Goal: Task Accomplishment & Management: Complete application form

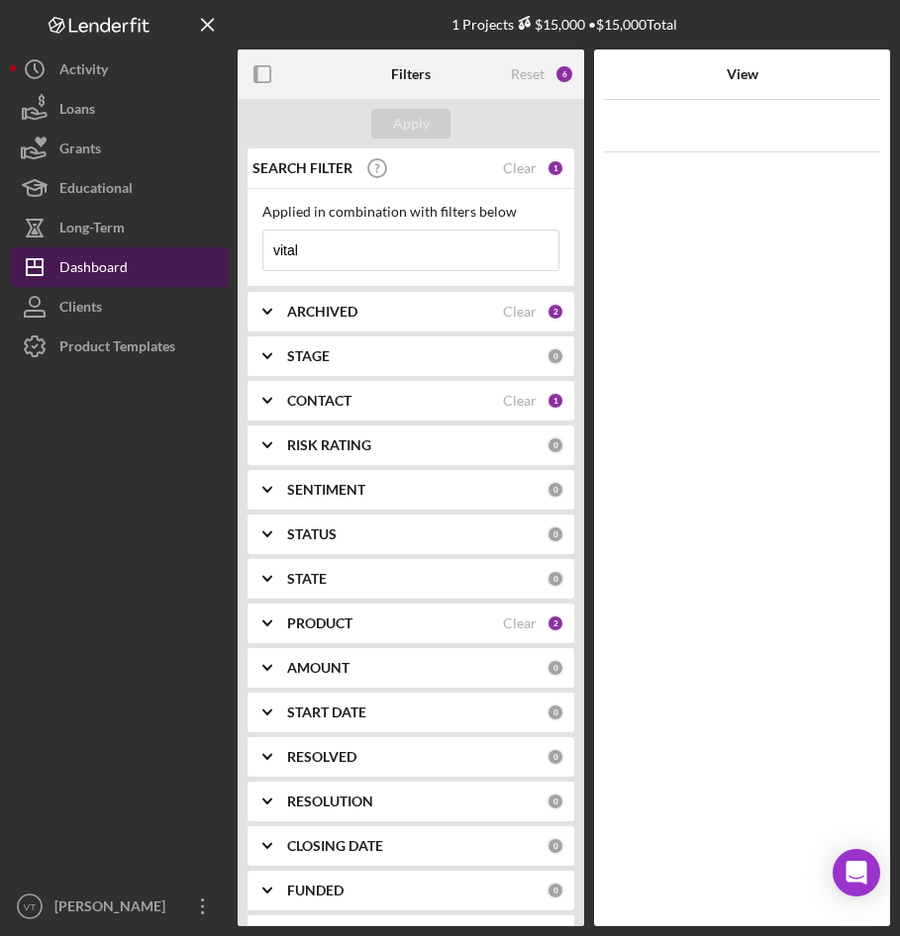
drag, startPoint x: 340, startPoint y: 252, endPoint x: 215, endPoint y: 254, distance: 124.7
click at [215, 254] on div "1 Projects $15,000 • $15,000 Total vital Filters Reset 6 Apply SEARCH FILTER Cl…" at bounding box center [450, 463] width 880 height 927
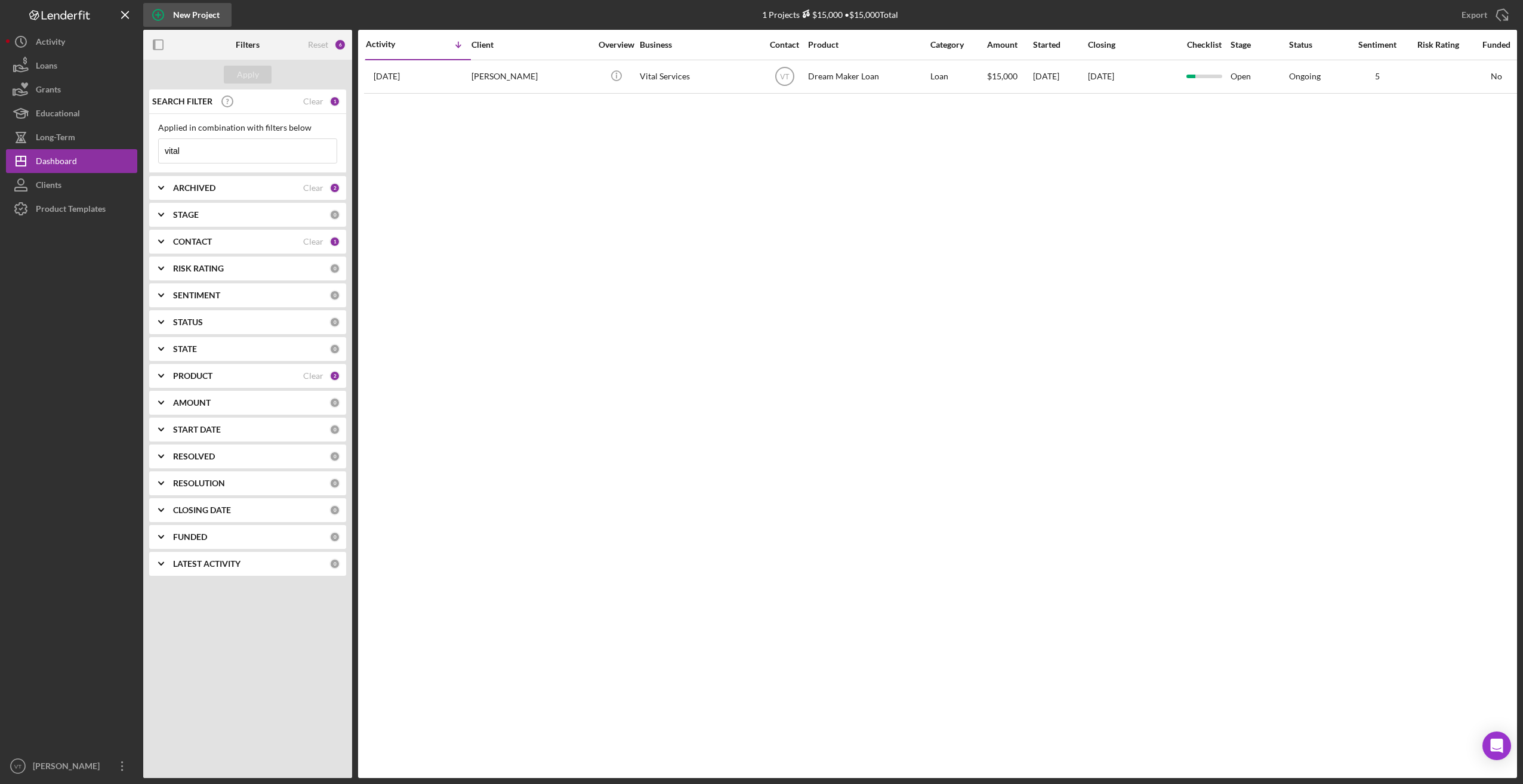
click at [158, 17] on icon "button" at bounding box center [158, 15] width 6 height 6
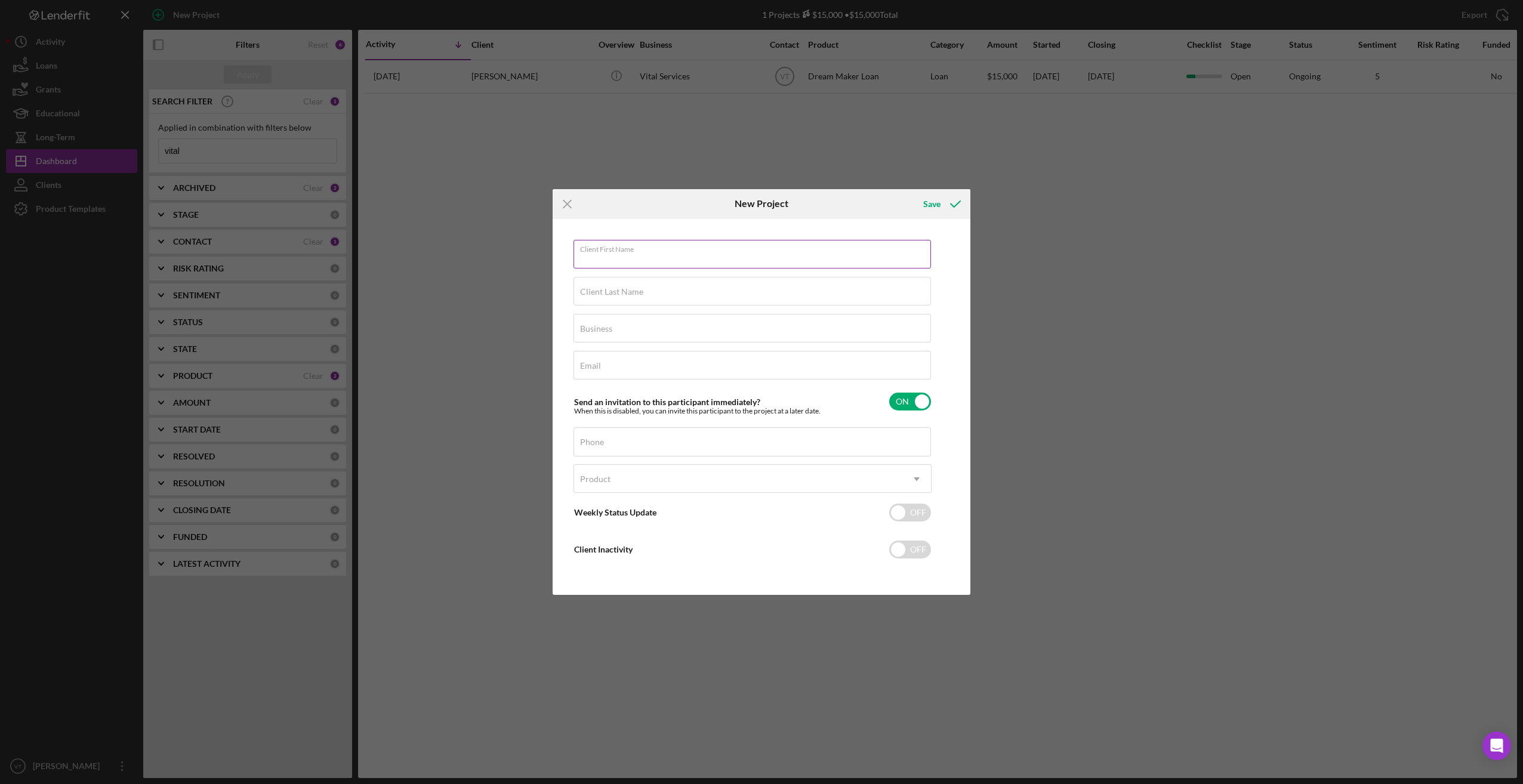
click at [542, 260] on input "Client First Name" at bounding box center [752, 254] width 358 height 29
type input "[PERSON_NAME]"
click at [542, 334] on input "Business" at bounding box center [752, 328] width 358 height 29
type input "Wonderful Adventures, LLC"
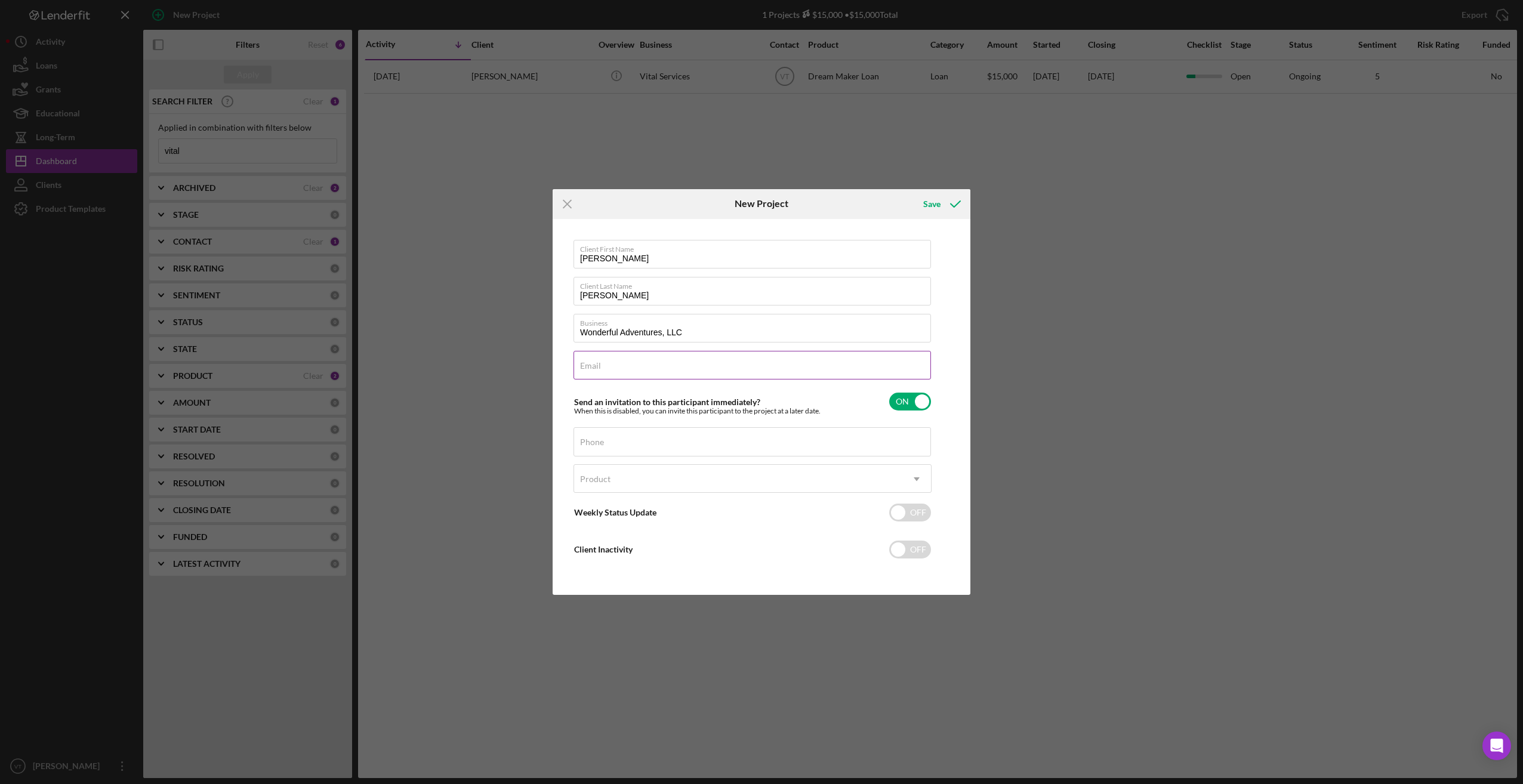
click at [542, 366] on input "Email" at bounding box center [752, 365] width 358 height 29
click at [542, 365] on input "Email" at bounding box center [752, 365] width 358 height 29
type input "all."
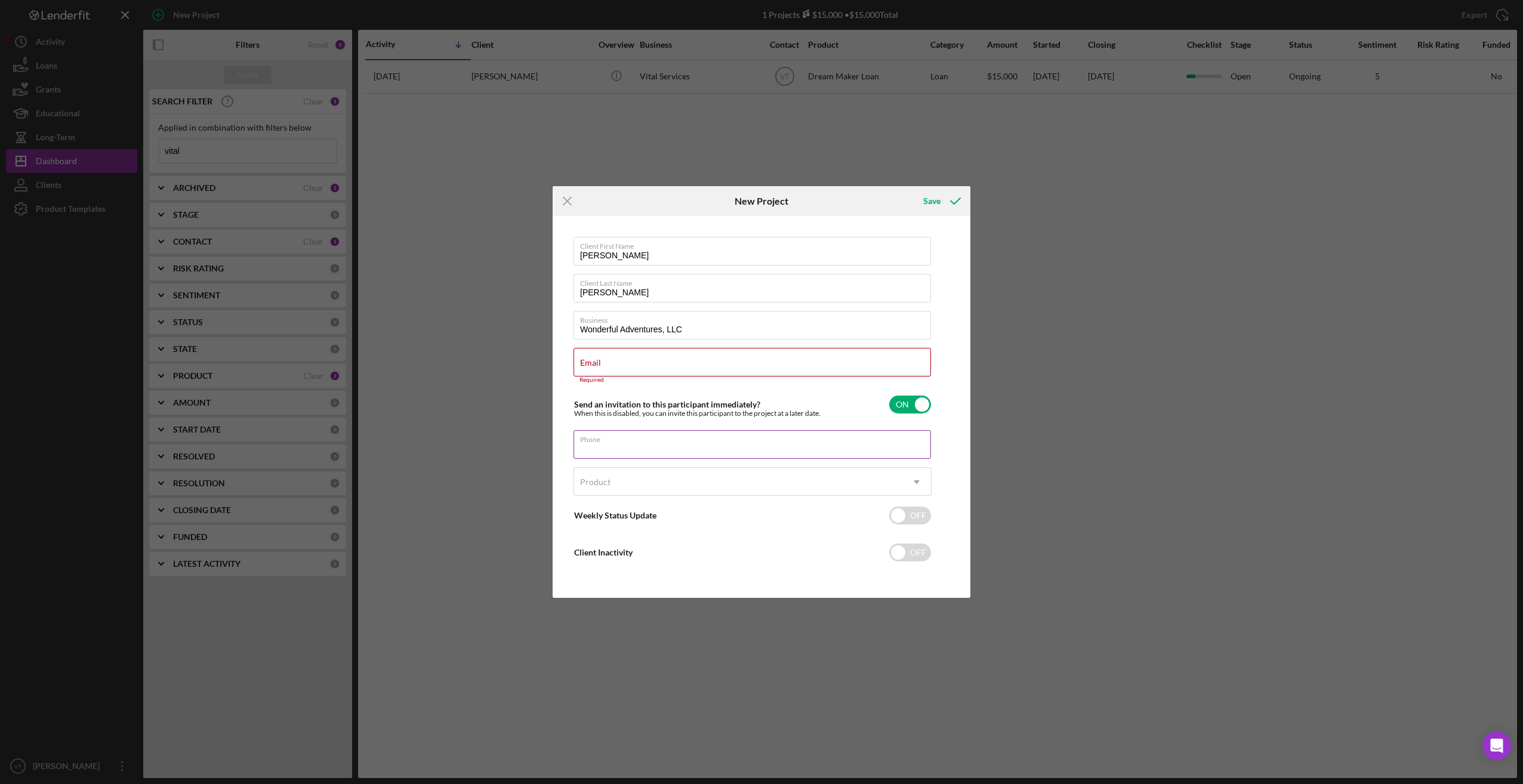
click at [542, 439] on div "Phone" at bounding box center [752, 445] width 358 height 30
type input "[PHONE_NUMBER]"
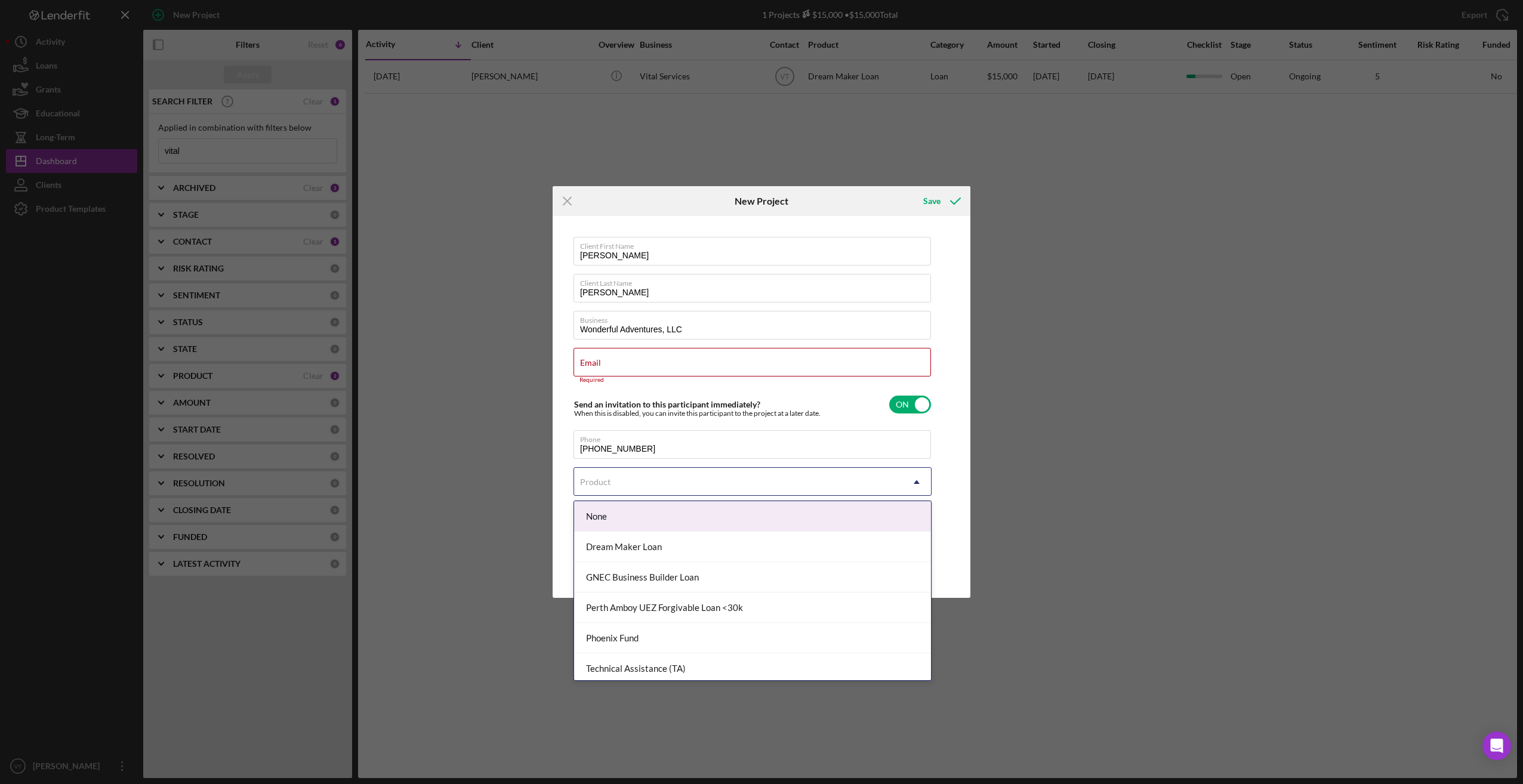
click at [542, 479] on div "Product" at bounding box center [738, 482] width 328 height 28
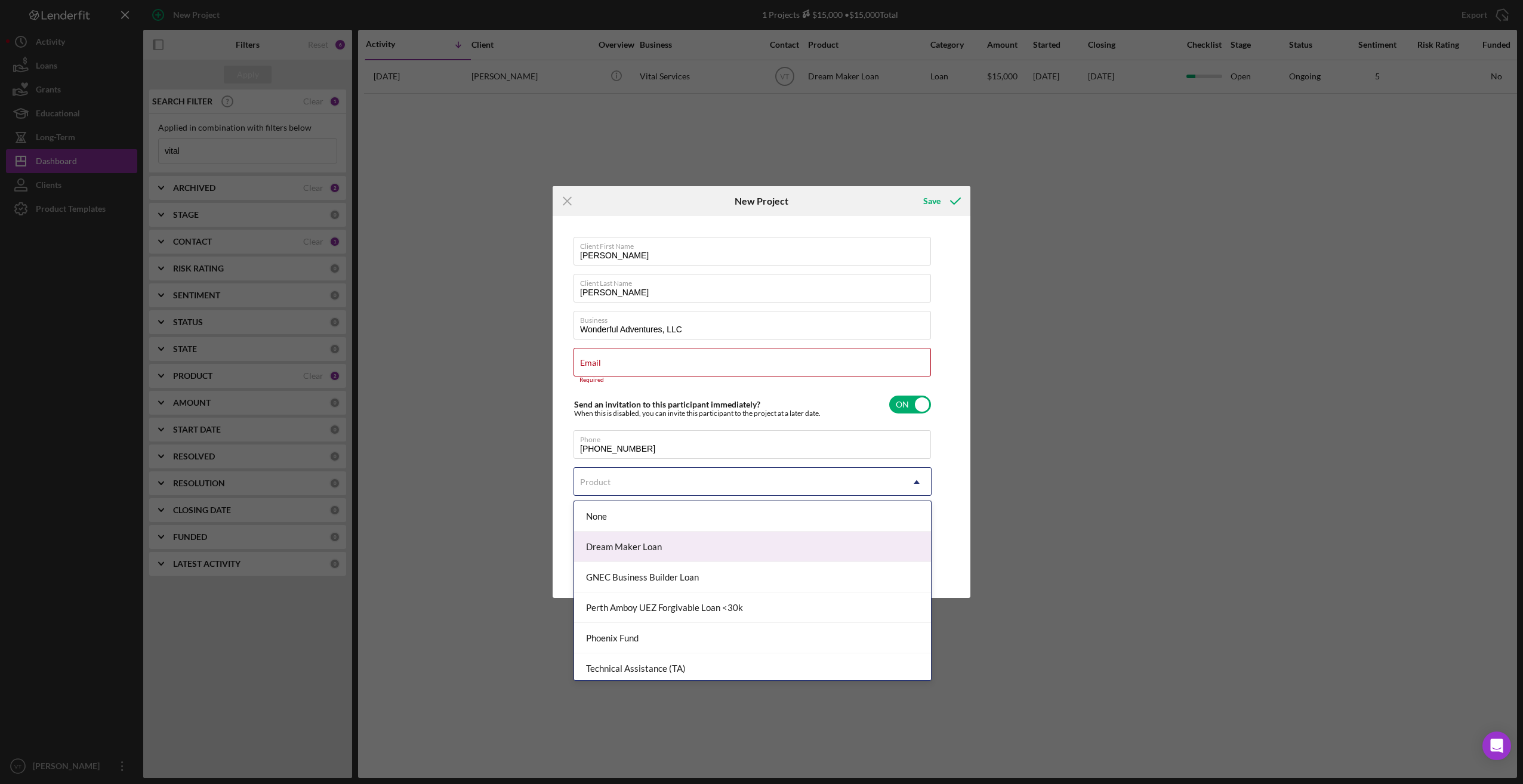
click at [542, 554] on div "Dream Maker Loan" at bounding box center [752, 547] width 357 height 30
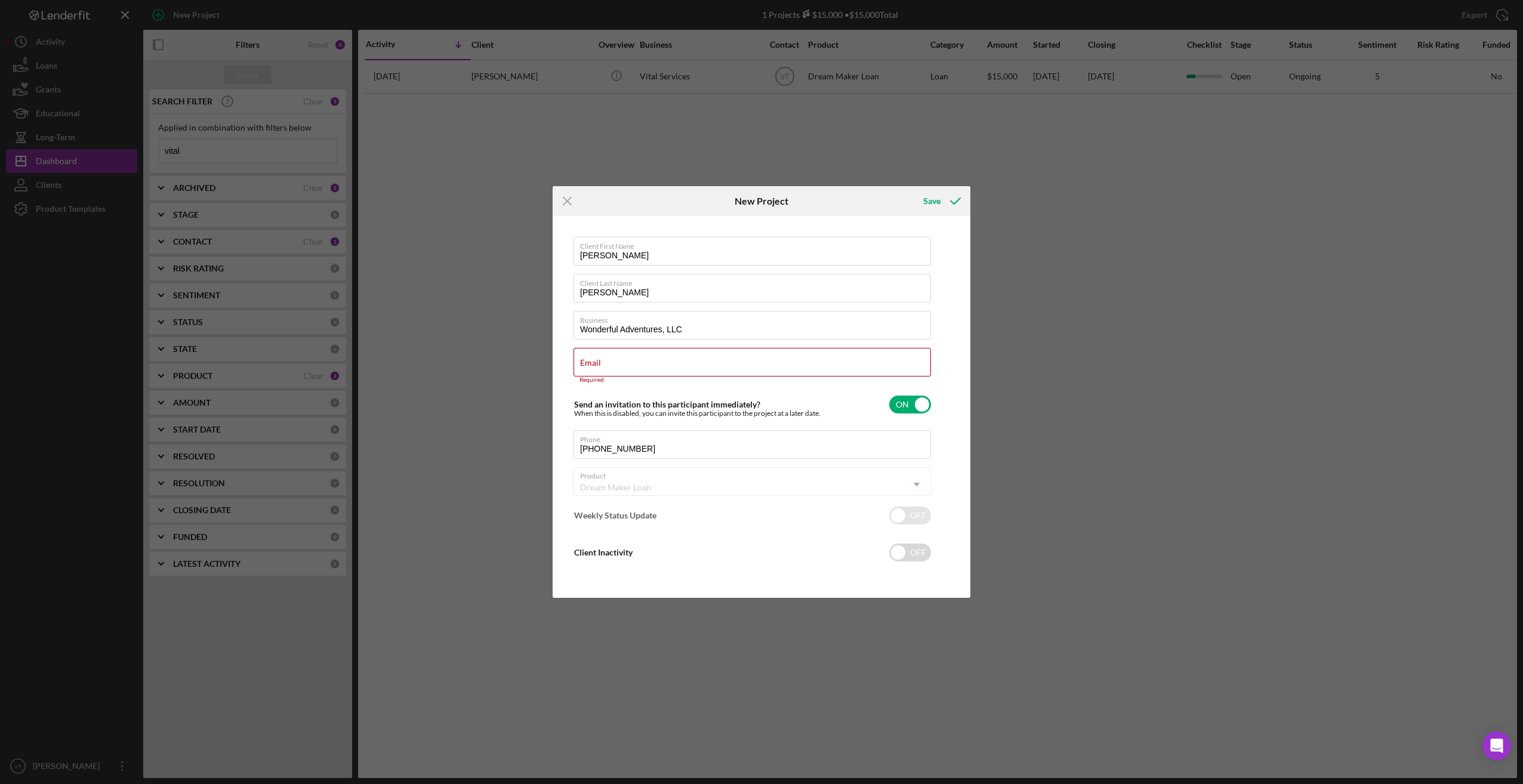
checkbox input "true"
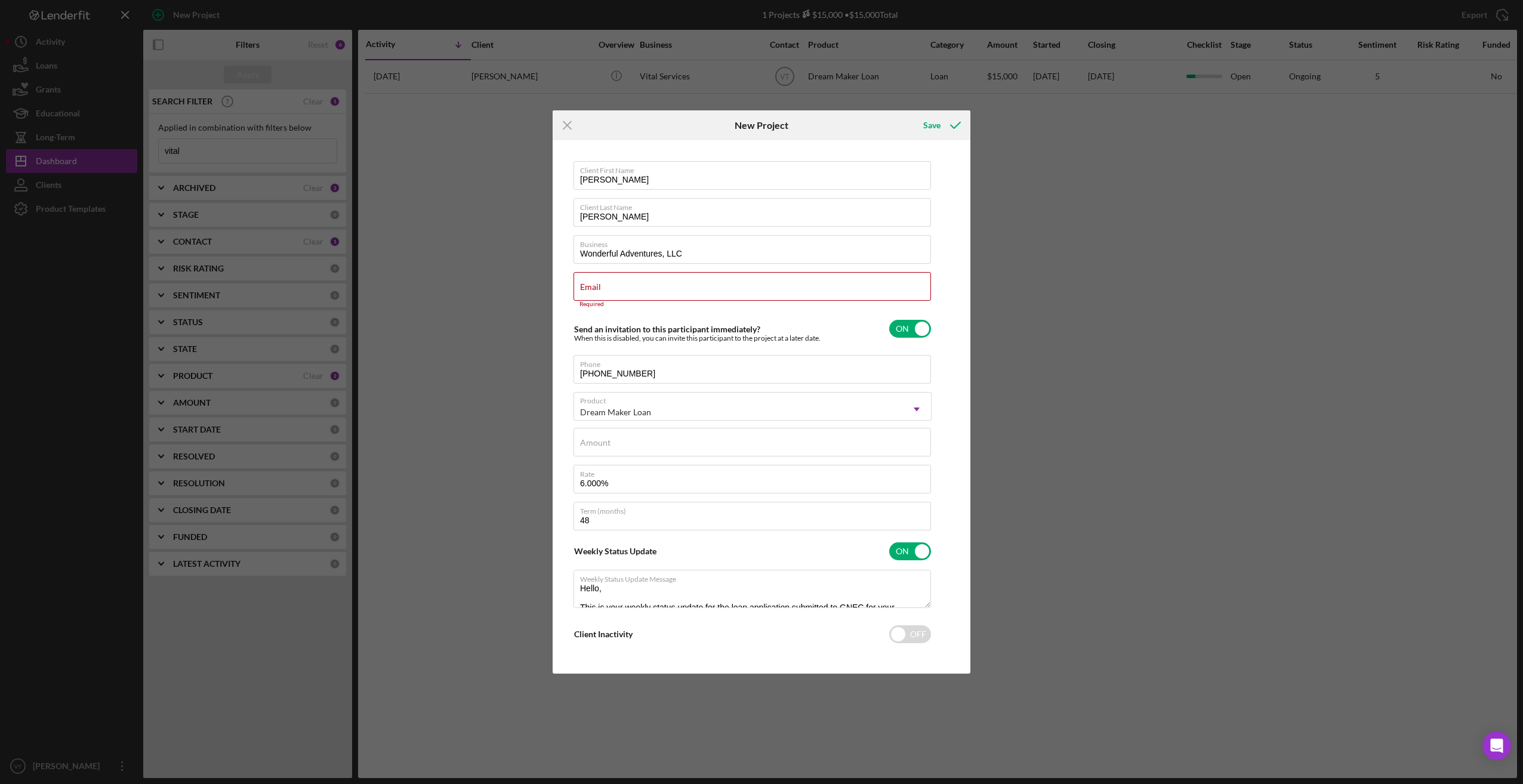
click at [233, 148] on div "Icon/Menu Close New Project Save Client First Name [PERSON_NAME] Client Last Na…" at bounding box center [762, 392] width 1523 height 784
click at [542, 127] on h6 "New Project" at bounding box center [762, 125] width 54 height 11
drag, startPoint x: 778, startPoint y: 127, endPoint x: 866, endPoint y: 133, distance: 88.2
click at [542, 133] on div "Save" at bounding box center [901, 125] width 139 height 30
click at [542, 286] on div "Email Required" at bounding box center [752, 289] width 358 height 36
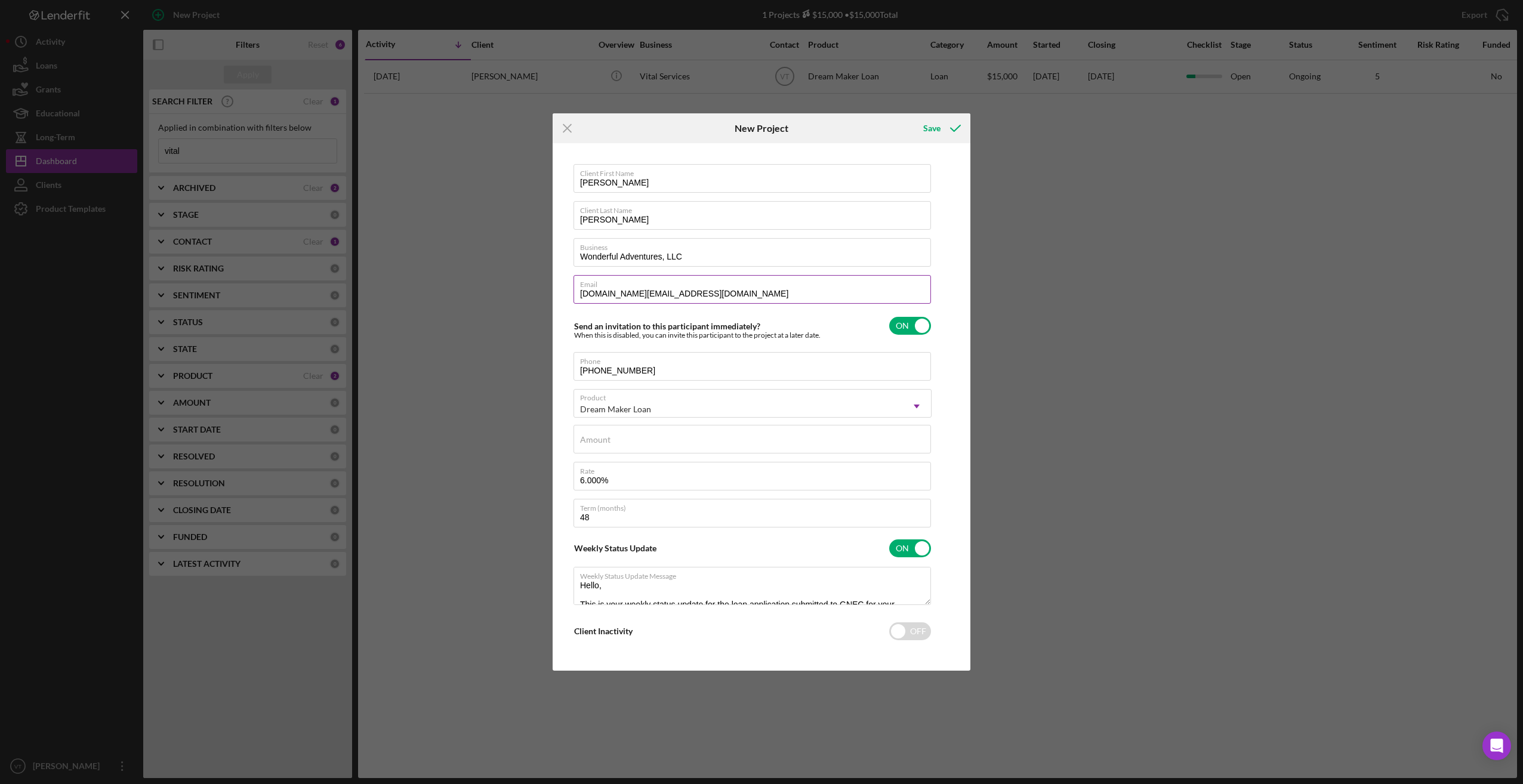
click at [542, 293] on input "[DOMAIN_NAME][EMAIL_ADDRESS][DOMAIN_NAME]" at bounding box center [752, 289] width 358 height 29
type input "[DOMAIN_NAME][EMAIL_ADDRESS][DOMAIN_NAME]"
click at [542, 292] on input "[DOMAIN_NAME][EMAIL_ADDRESS][DOMAIN_NAME]" at bounding box center [752, 289] width 358 height 29
click at [542, 408] on div "Client First Name [PERSON_NAME] Client Last Name [PERSON_NAME] Business Wonderf…" at bounding box center [762, 407] width 412 height 521
click at [542, 132] on icon "submit" at bounding box center [955, 128] width 30 height 30
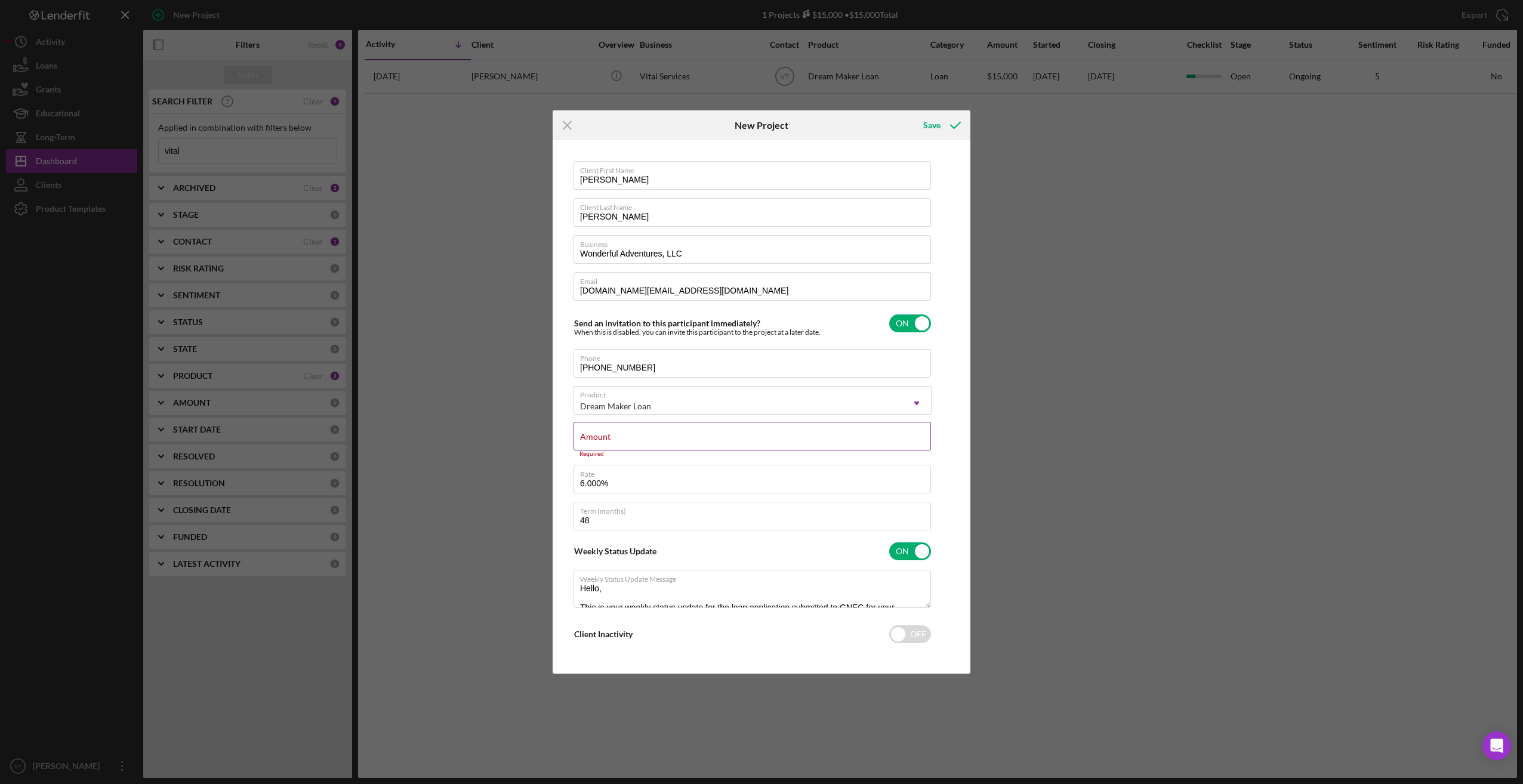
click at [542, 442] on input "Amount" at bounding box center [752, 436] width 358 height 29
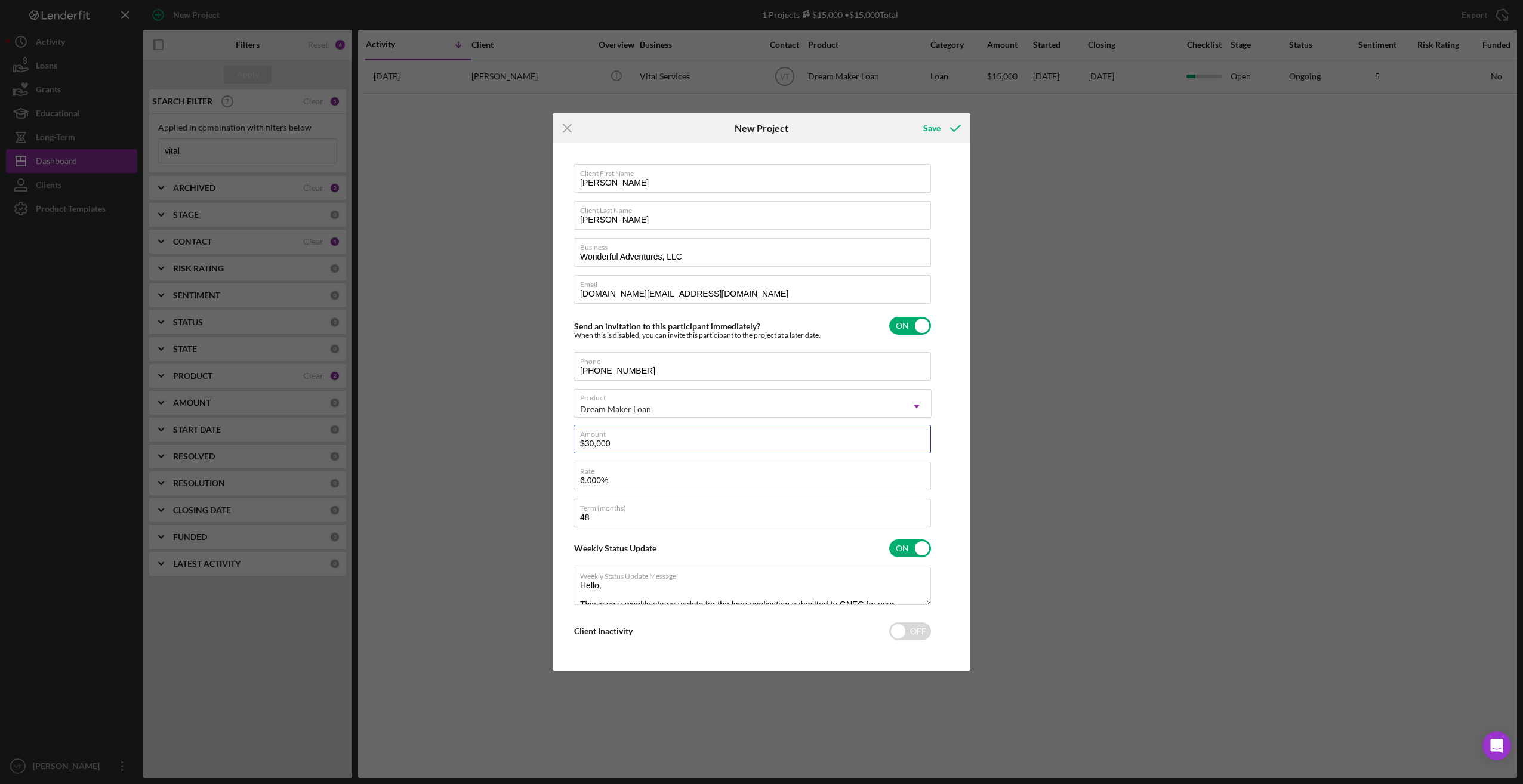
type input "$30,000"
click at [542, 469] on div "Client First Name [PERSON_NAME] Client Last Name [PERSON_NAME] Business Wonderf…" at bounding box center [762, 407] width 412 height 521
drag, startPoint x: 930, startPoint y: 125, endPoint x: 1057, endPoint y: 333, distance: 243.7
click at [542, 339] on div "Icon/Menu Close New Project Save Client First Name [PERSON_NAME] Client Last Na…" at bounding box center [762, 392] width 1523 height 784
click at [542, 184] on div "Client First Name [PERSON_NAME] Client Last Name [PERSON_NAME] Business Wonderf…" at bounding box center [762, 407] width 412 height 521
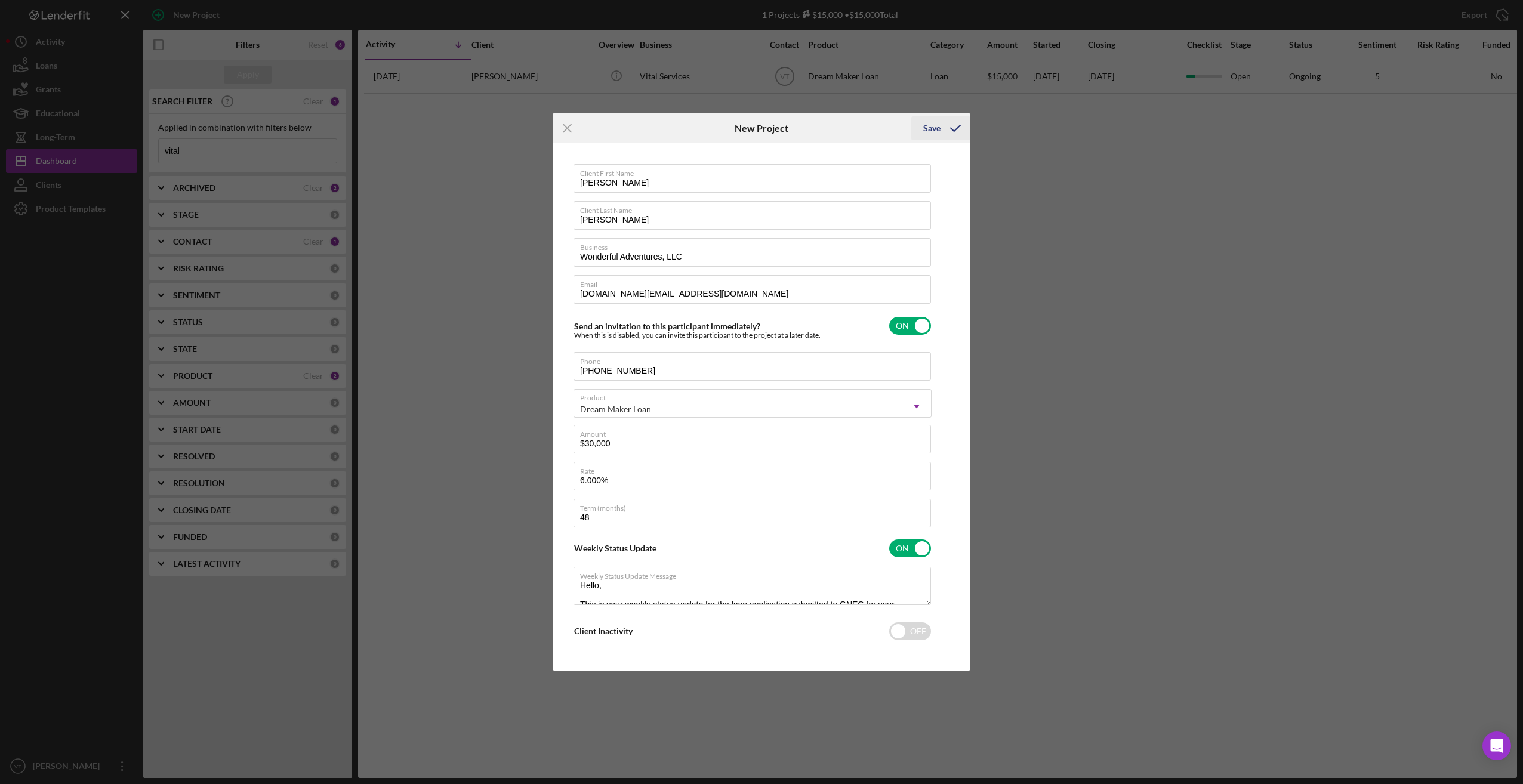
click at [542, 126] on div "Save" at bounding box center [932, 128] width 17 height 24
checkbox input "false"
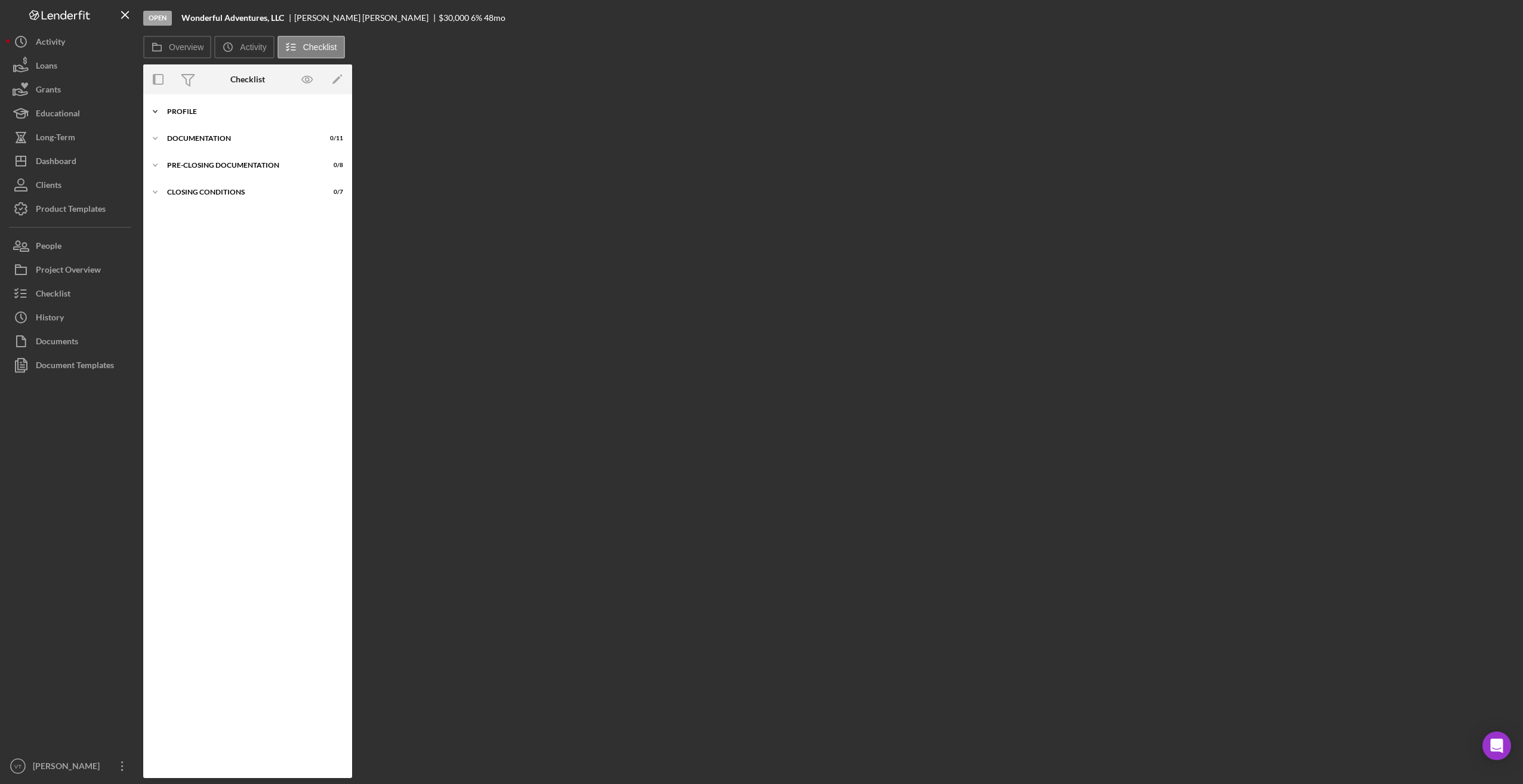
click at [159, 113] on icon "Icon/Expander" at bounding box center [156, 111] width 24 height 24
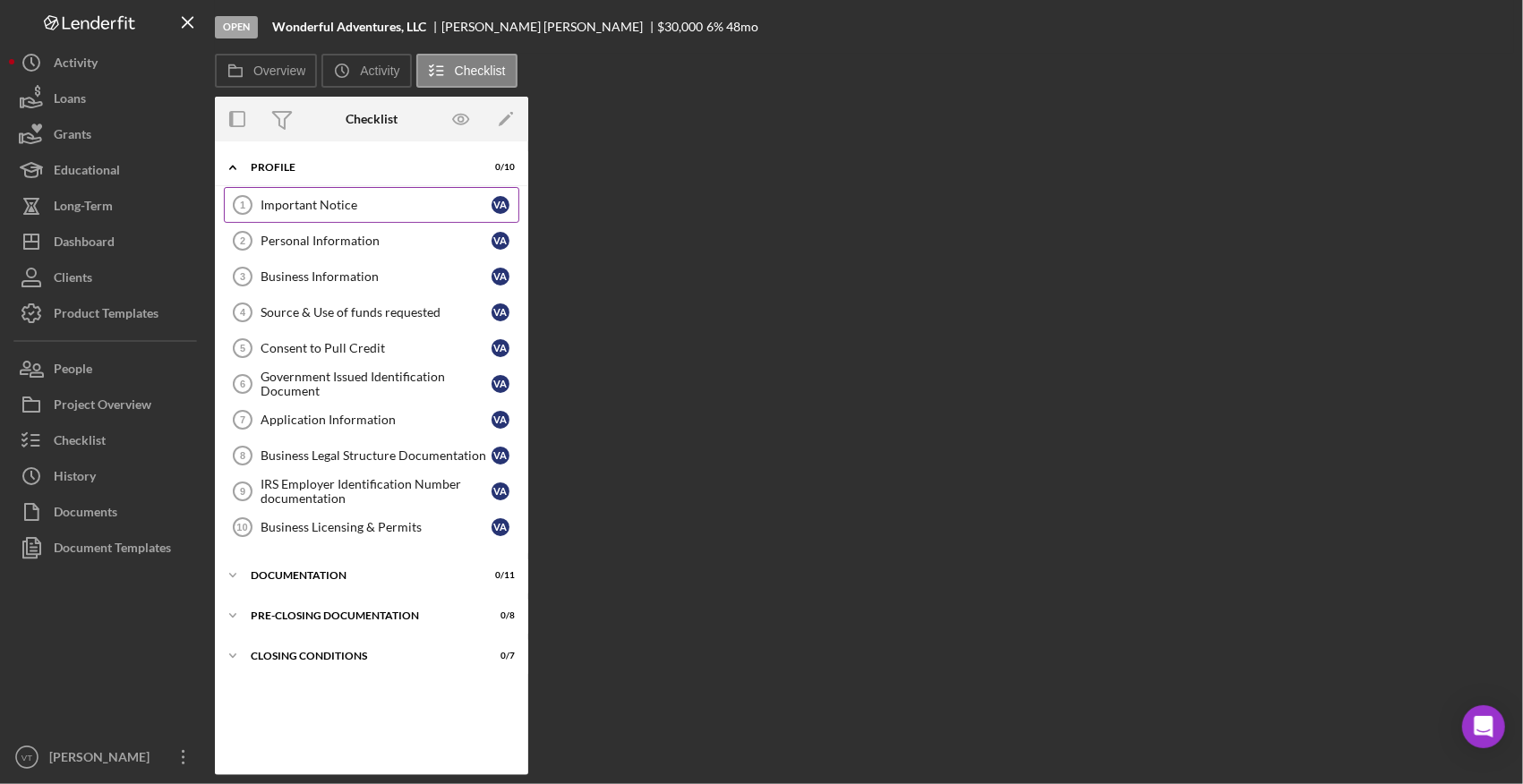
click at [331, 207] on div "Important Notice" at bounding box center [375, 205] width 231 height 14
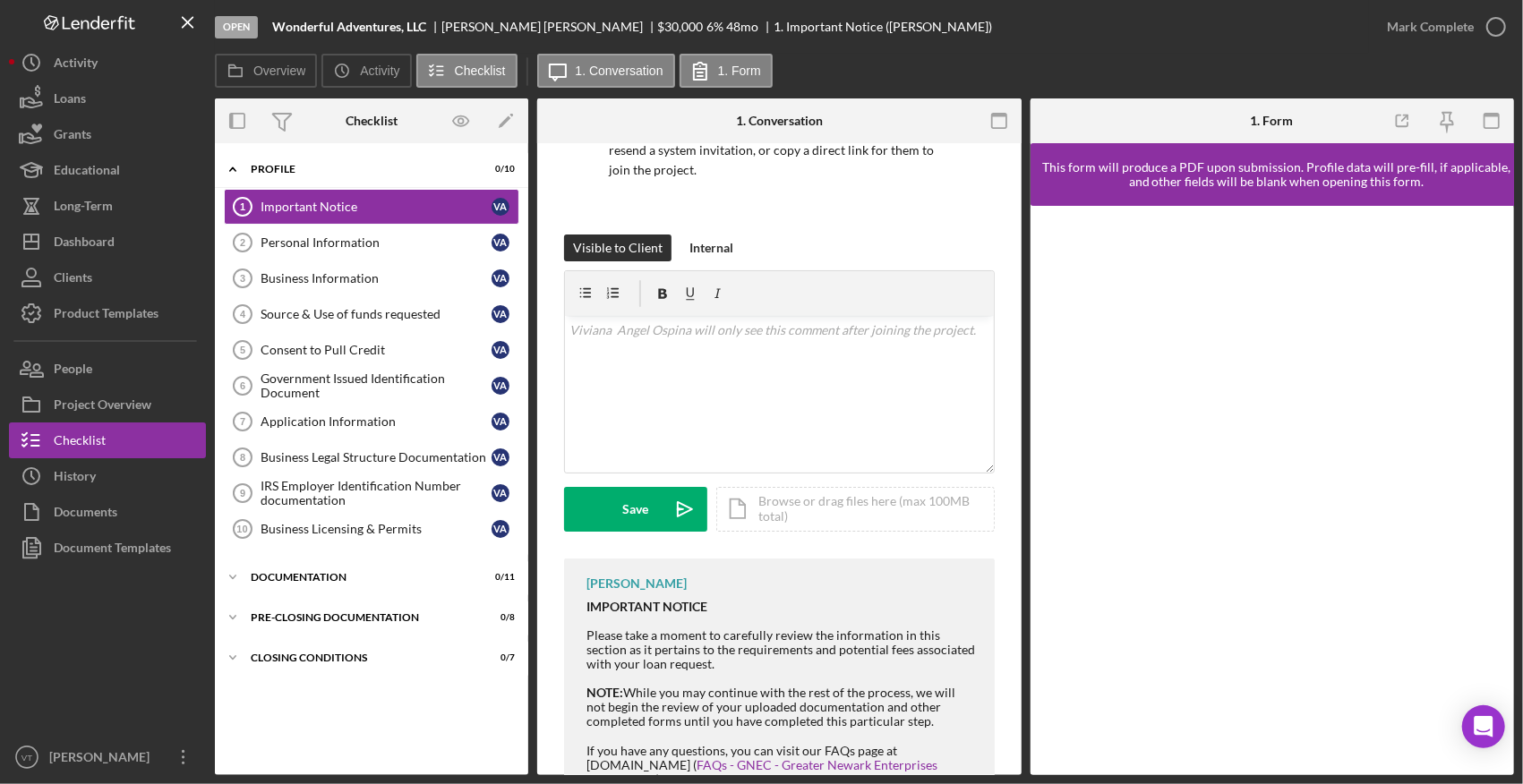
scroll to position [175, 0]
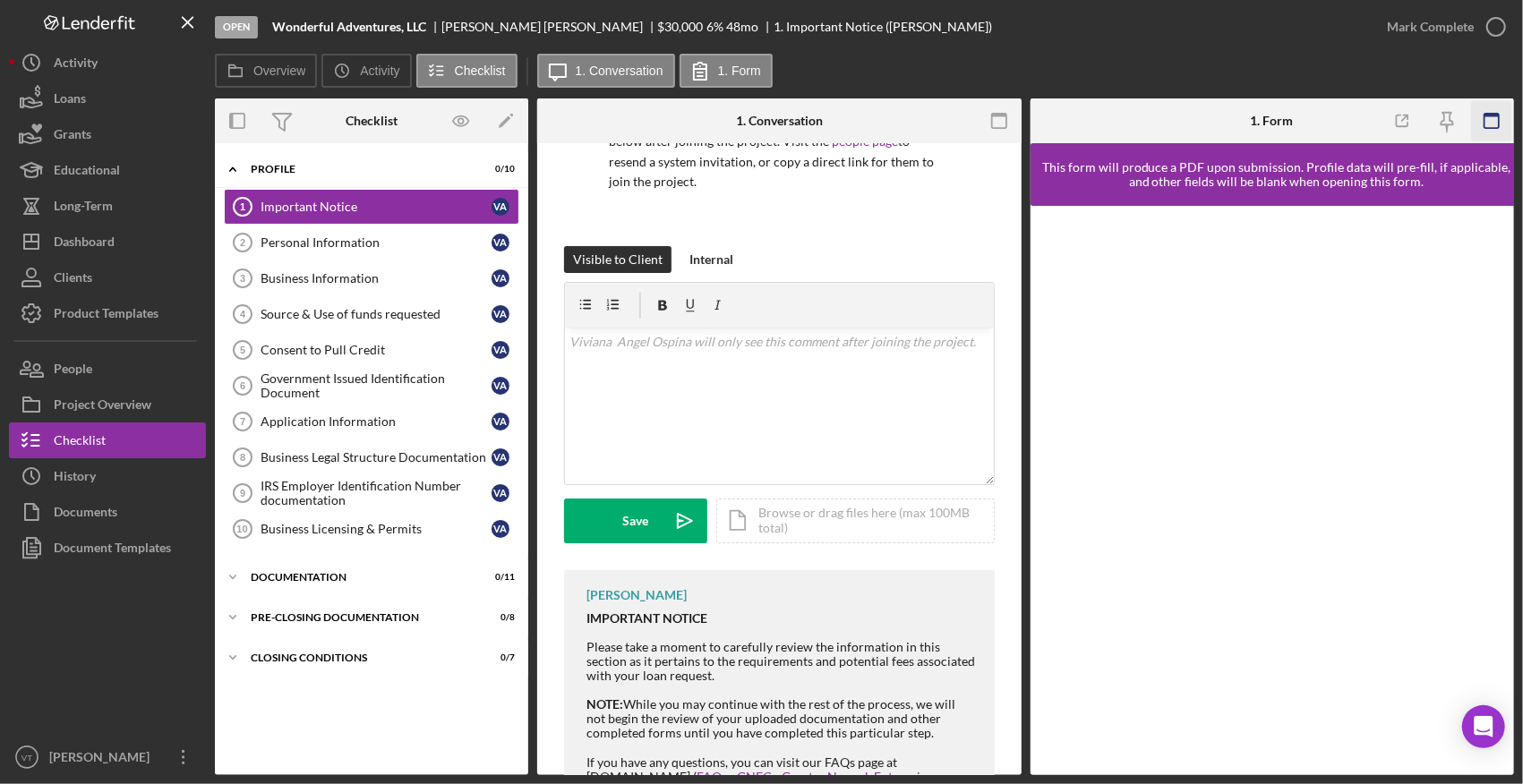
click at [813, 119] on icon "button" at bounding box center [1491, 121] width 41 height 41
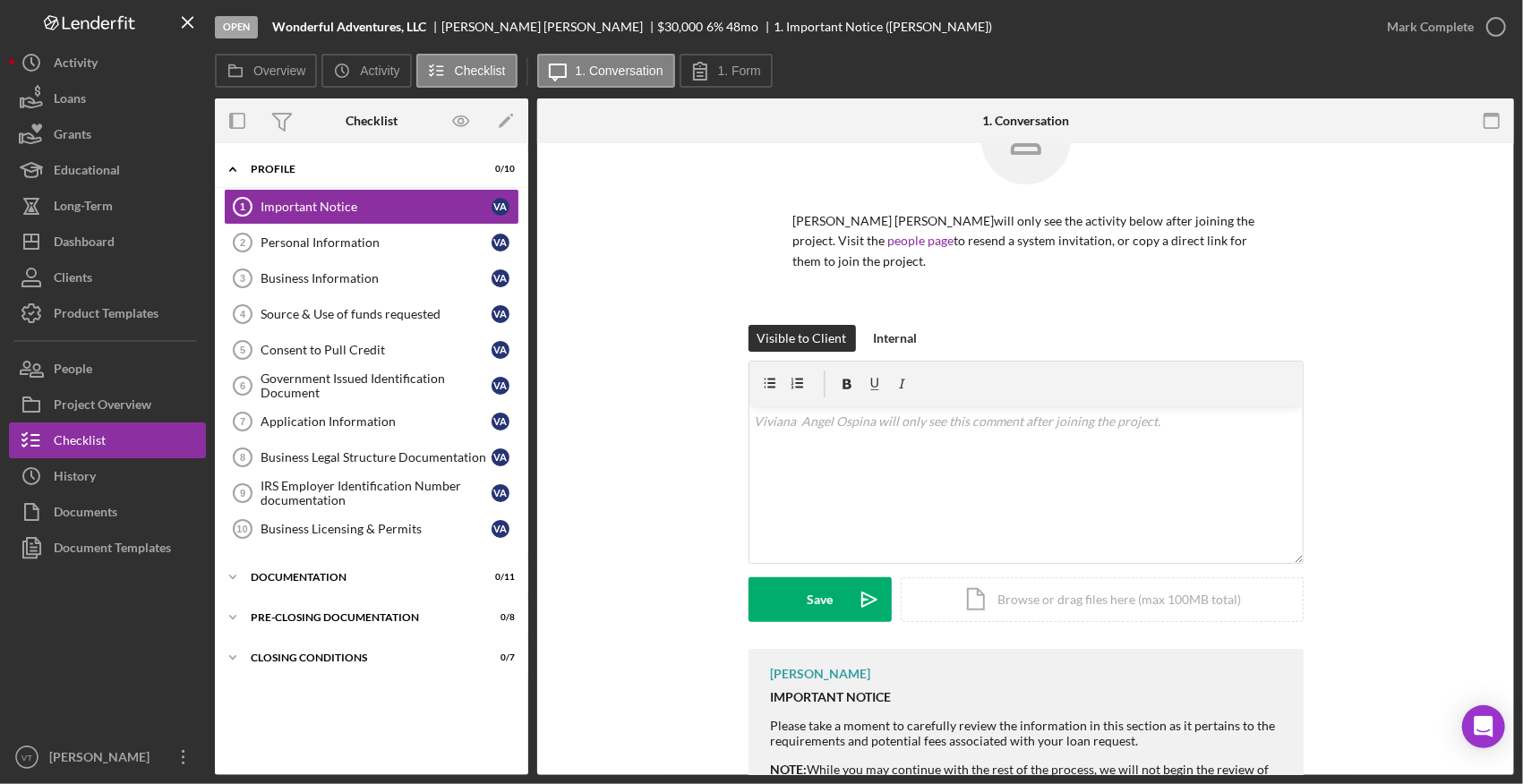
scroll to position [0, 0]
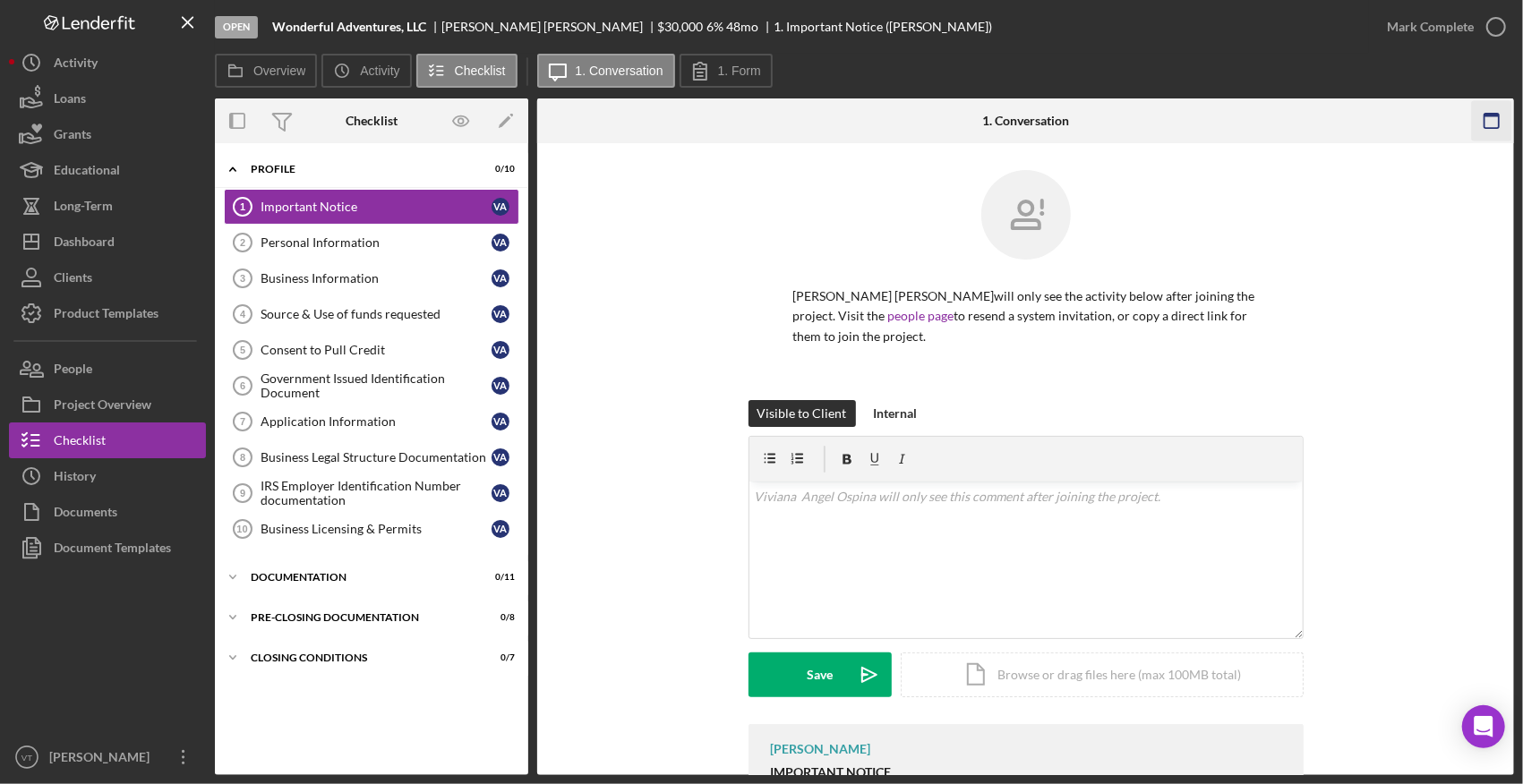
click at [813, 121] on icon "button" at bounding box center [1491, 121] width 41 height 41
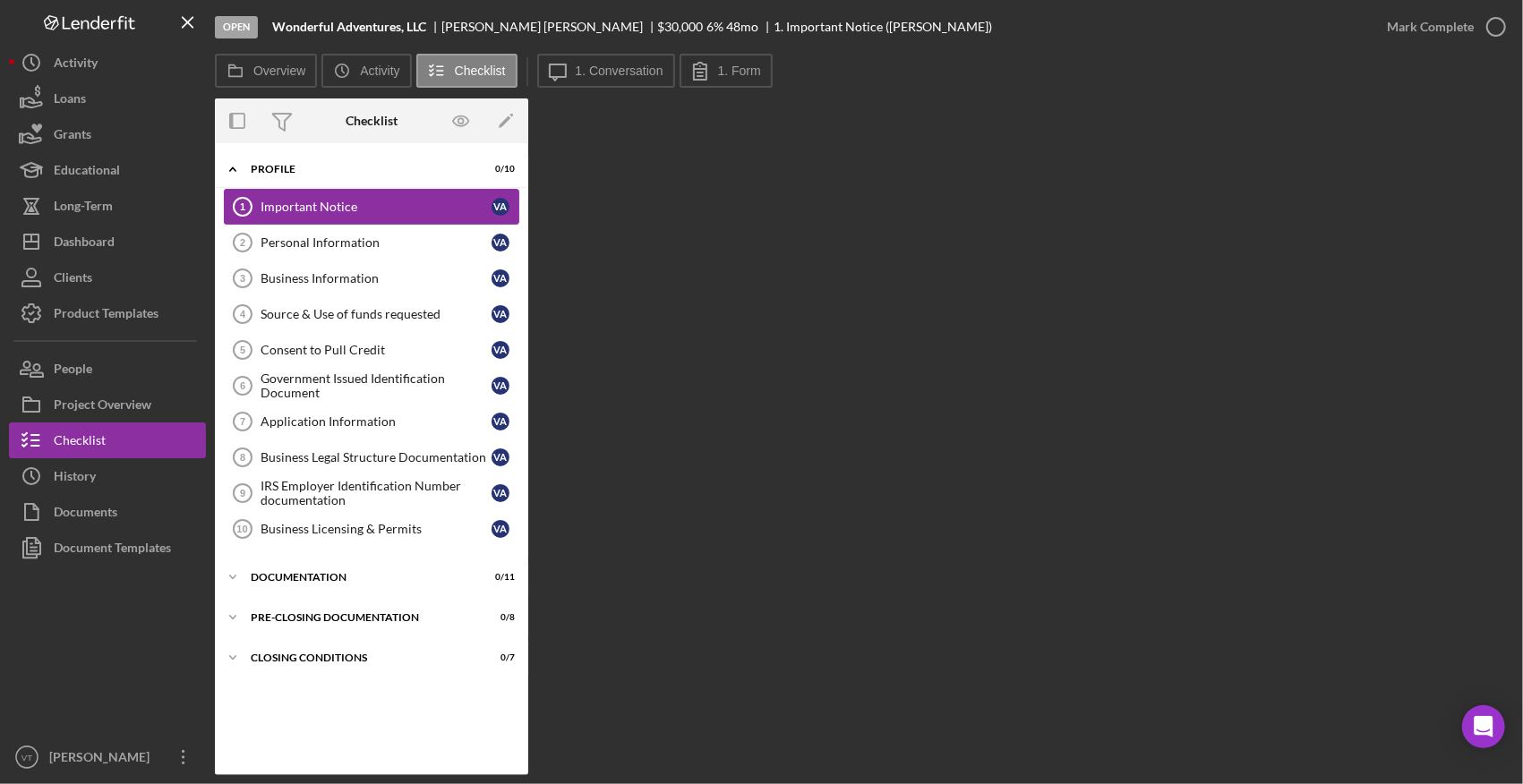
click at [343, 203] on div "Important Notice" at bounding box center [375, 207] width 231 height 14
click at [708, 70] on icon at bounding box center [699, 70] width 44 height 44
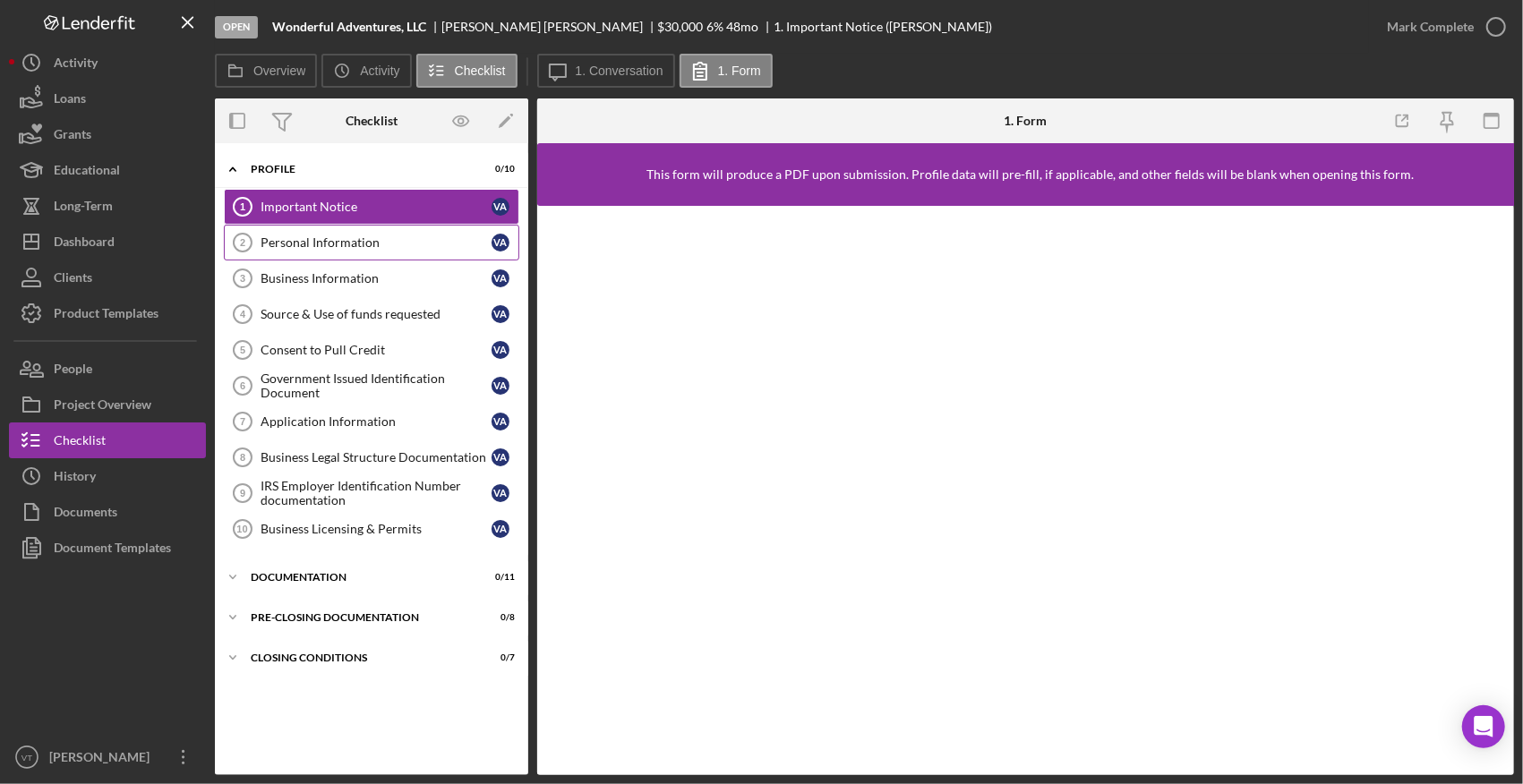
click at [318, 240] on div "Personal Information" at bounding box center [375, 242] width 231 height 14
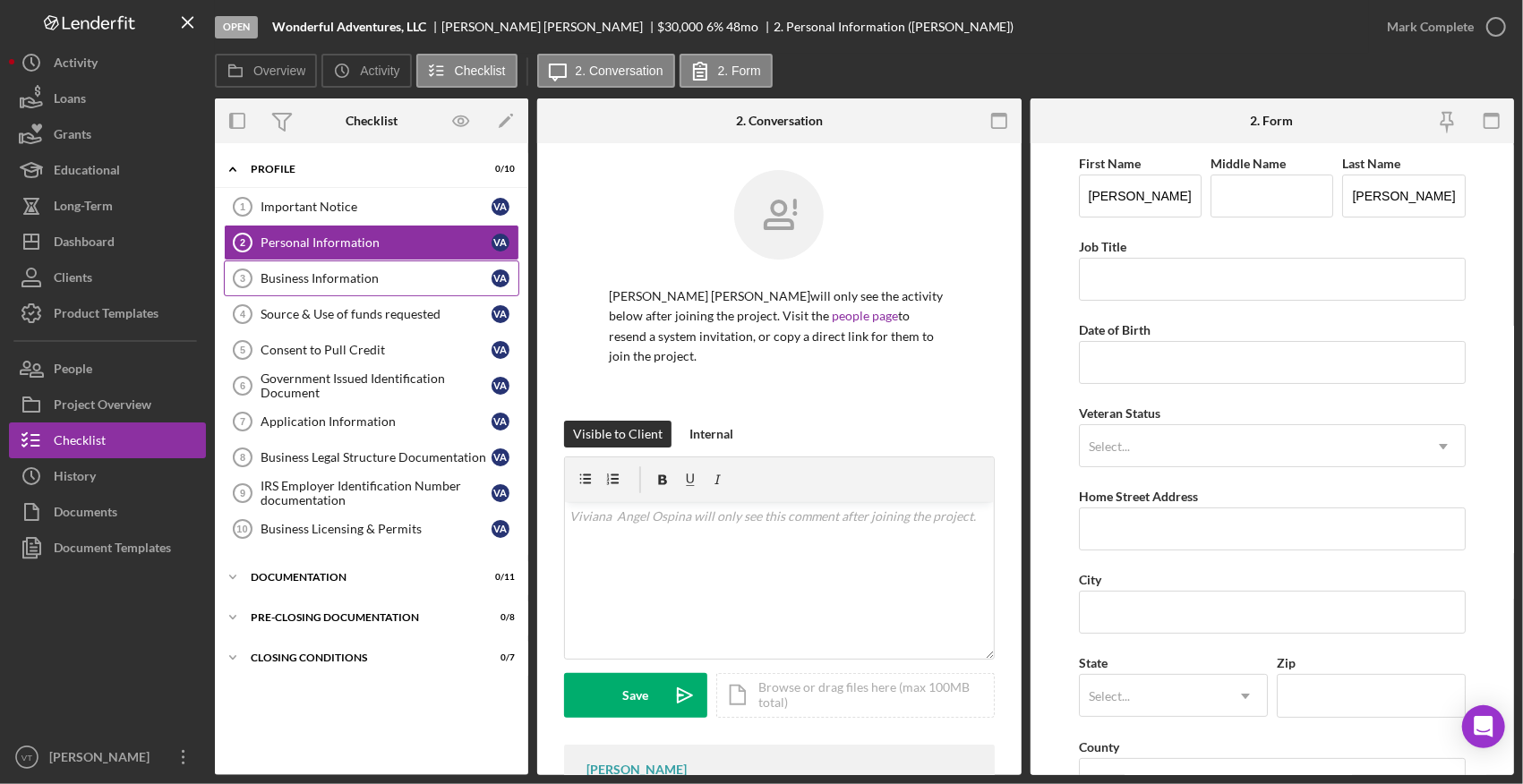
click at [278, 274] on div "Business Information" at bounding box center [375, 279] width 231 height 14
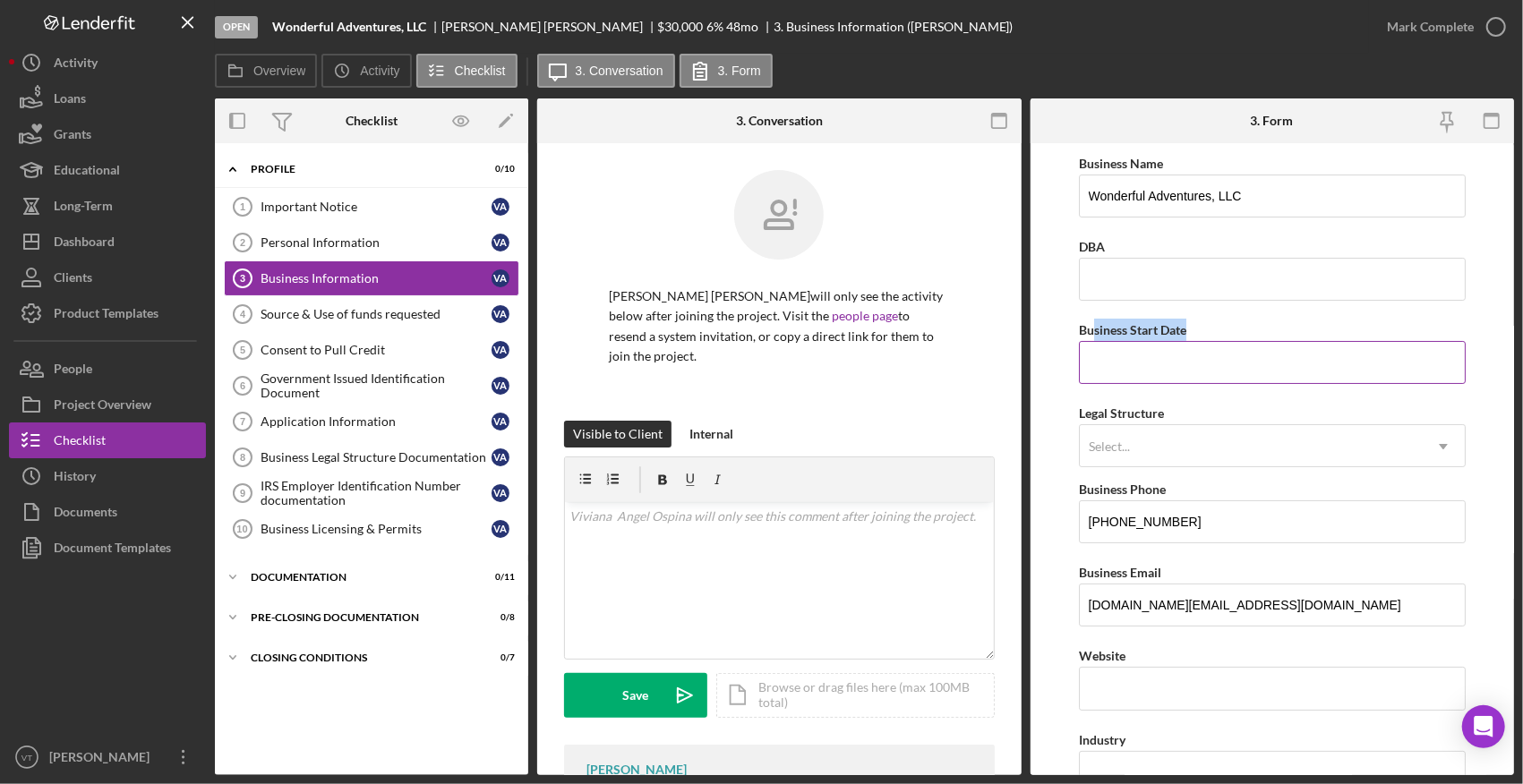
drag, startPoint x: 1092, startPoint y: 323, endPoint x: 1206, endPoint y: 326, distance: 114.0
click at [813, 326] on div "Business Start Date" at bounding box center [1272, 329] width 387 height 23
drag, startPoint x: 1089, startPoint y: 409, endPoint x: 1164, endPoint y: 407, distance: 75.0
click at [813, 407] on div "Legal Structure Select... Icon/Dropdown Arrow" at bounding box center [1272, 434] width 387 height 65
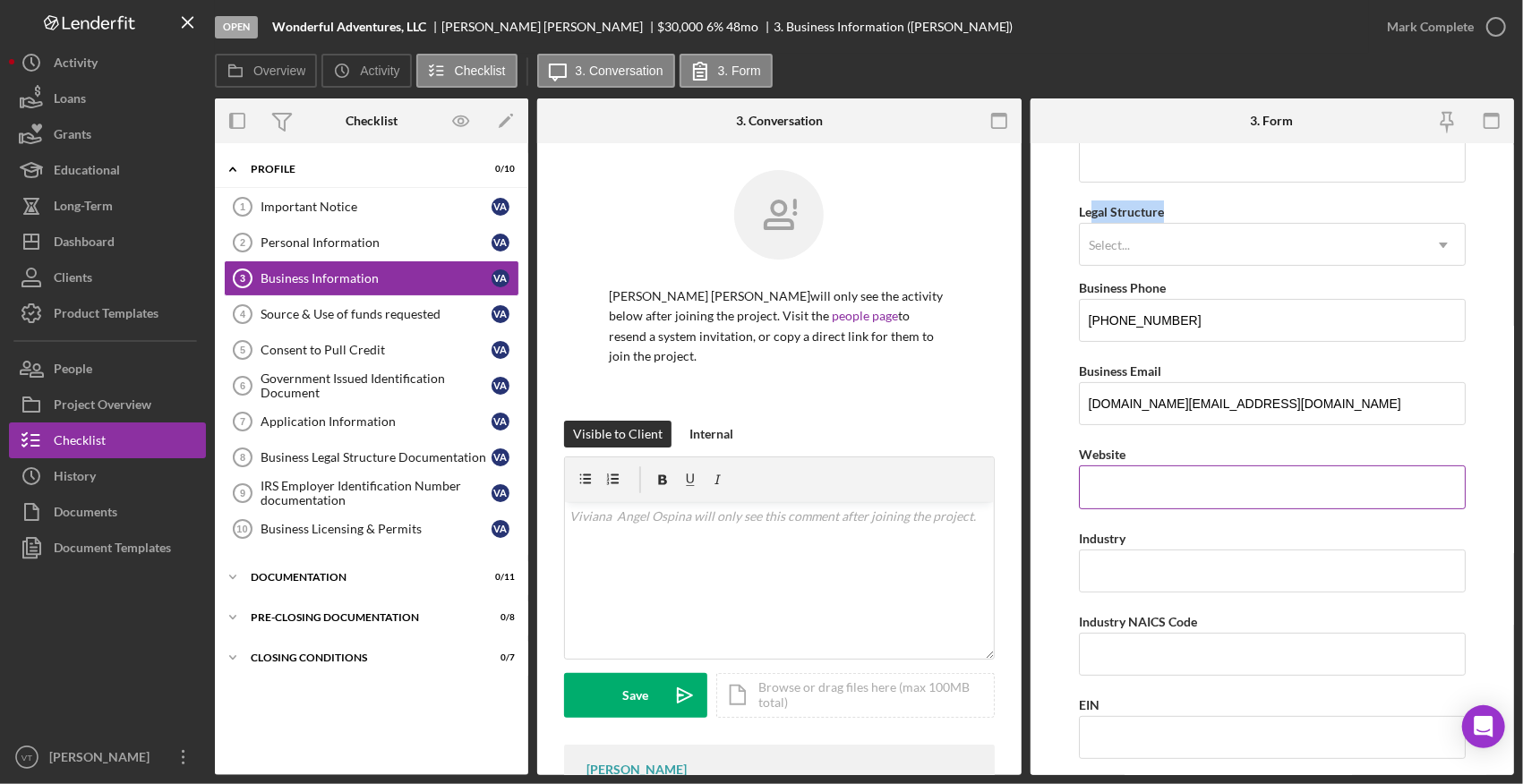
scroll to position [238, 0]
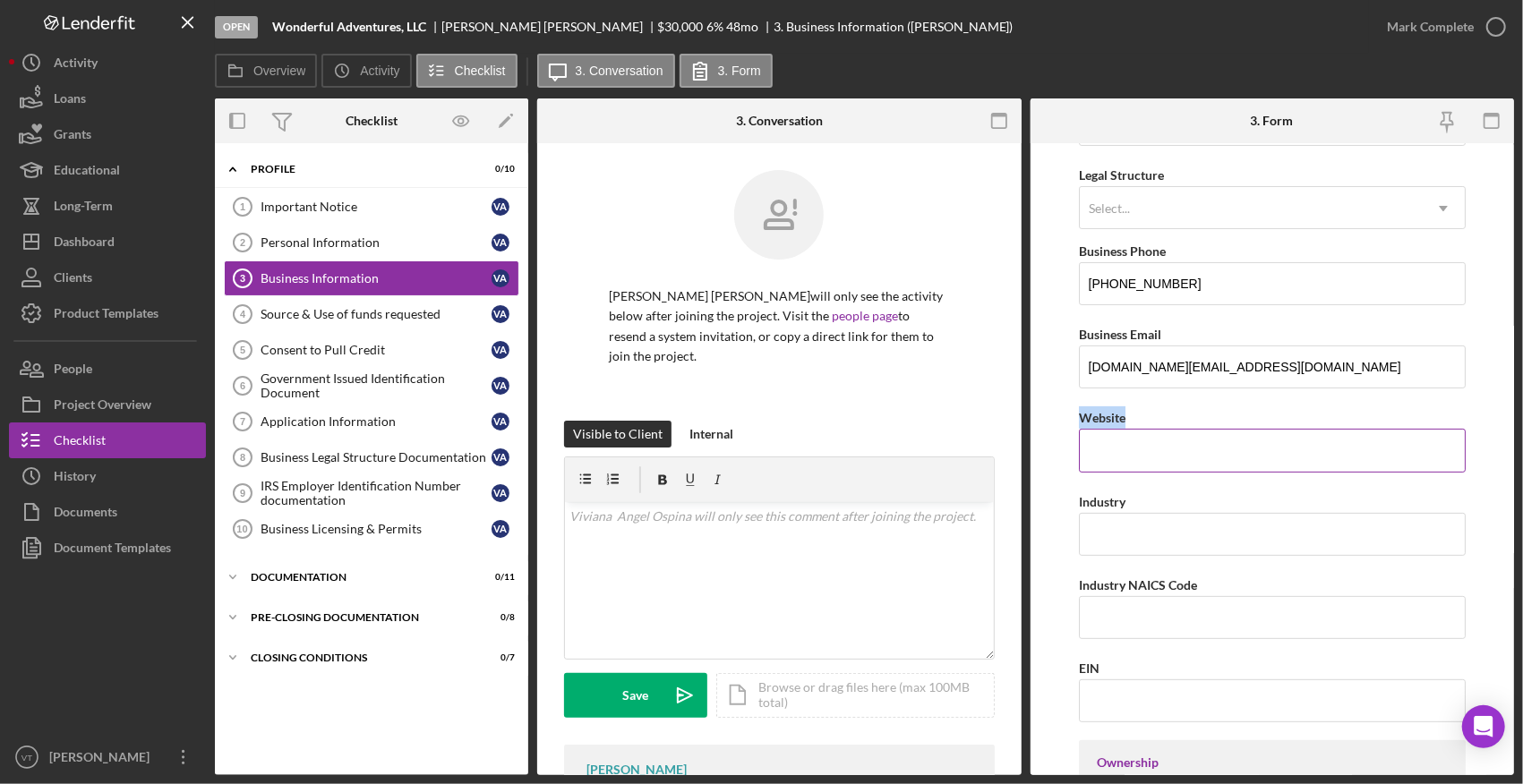
drag, startPoint x: 1074, startPoint y: 411, endPoint x: 1135, endPoint y: 410, distance: 61.0
click at [813, 410] on form "Business Name Wonderful Adventures, LLC DBA Business Start Date Legal Structure…" at bounding box center [1272, 458] width 485 height 632
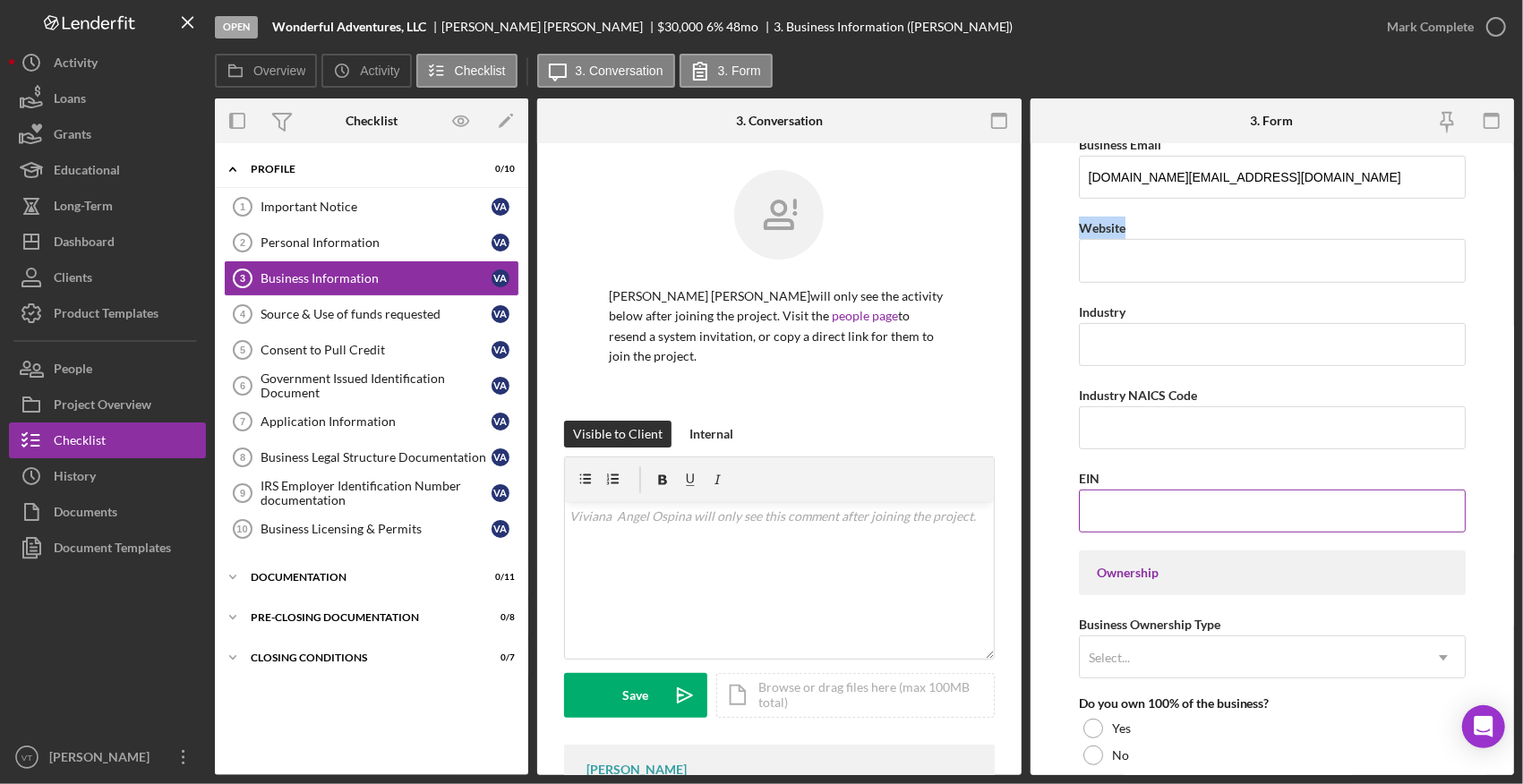
scroll to position [477, 0]
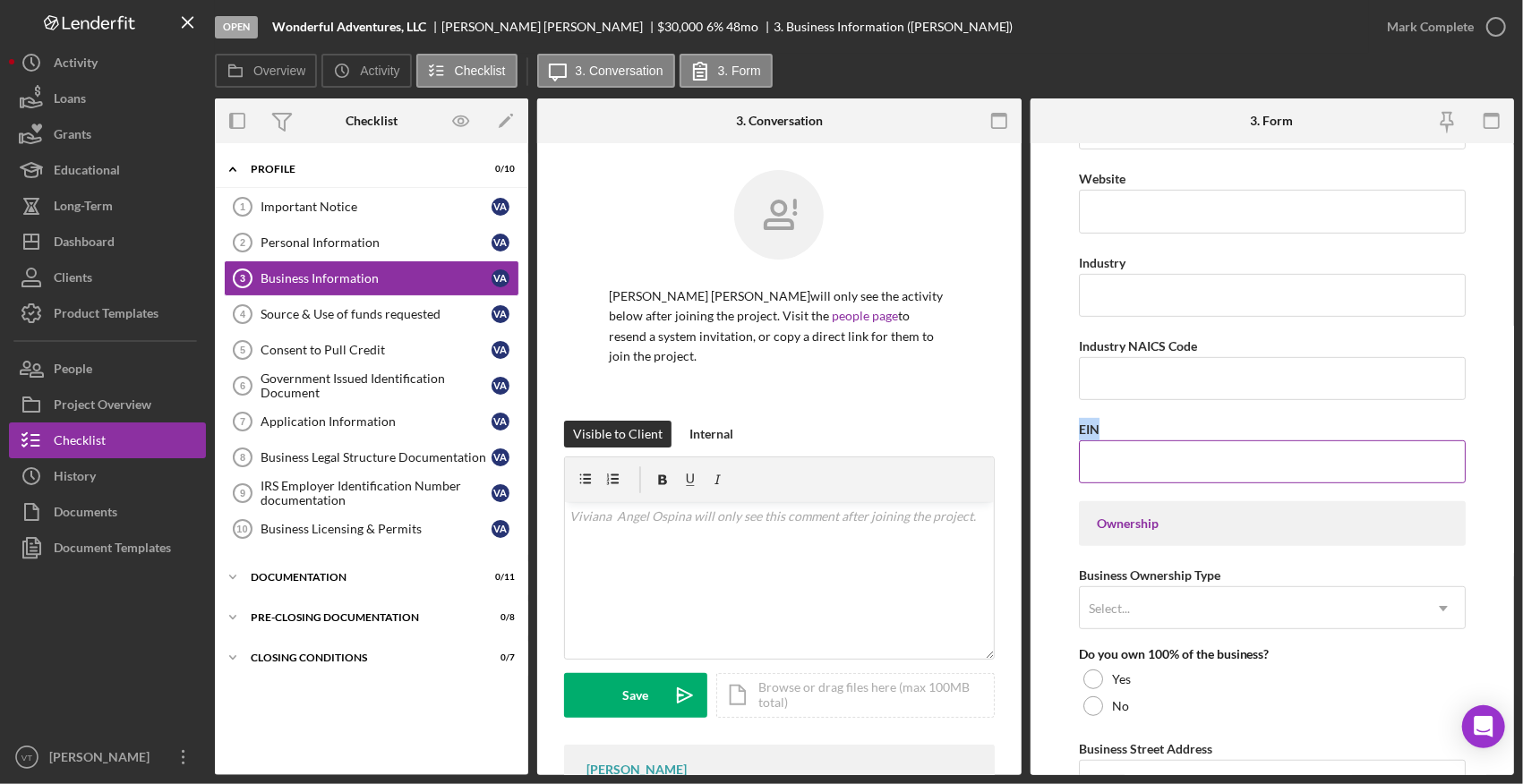
drag, startPoint x: 1080, startPoint y: 422, endPoint x: 1102, endPoint y: 422, distance: 22.0
click at [813, 422] on div "EIN" at bounding box center [1272, 429] width 387 height 23
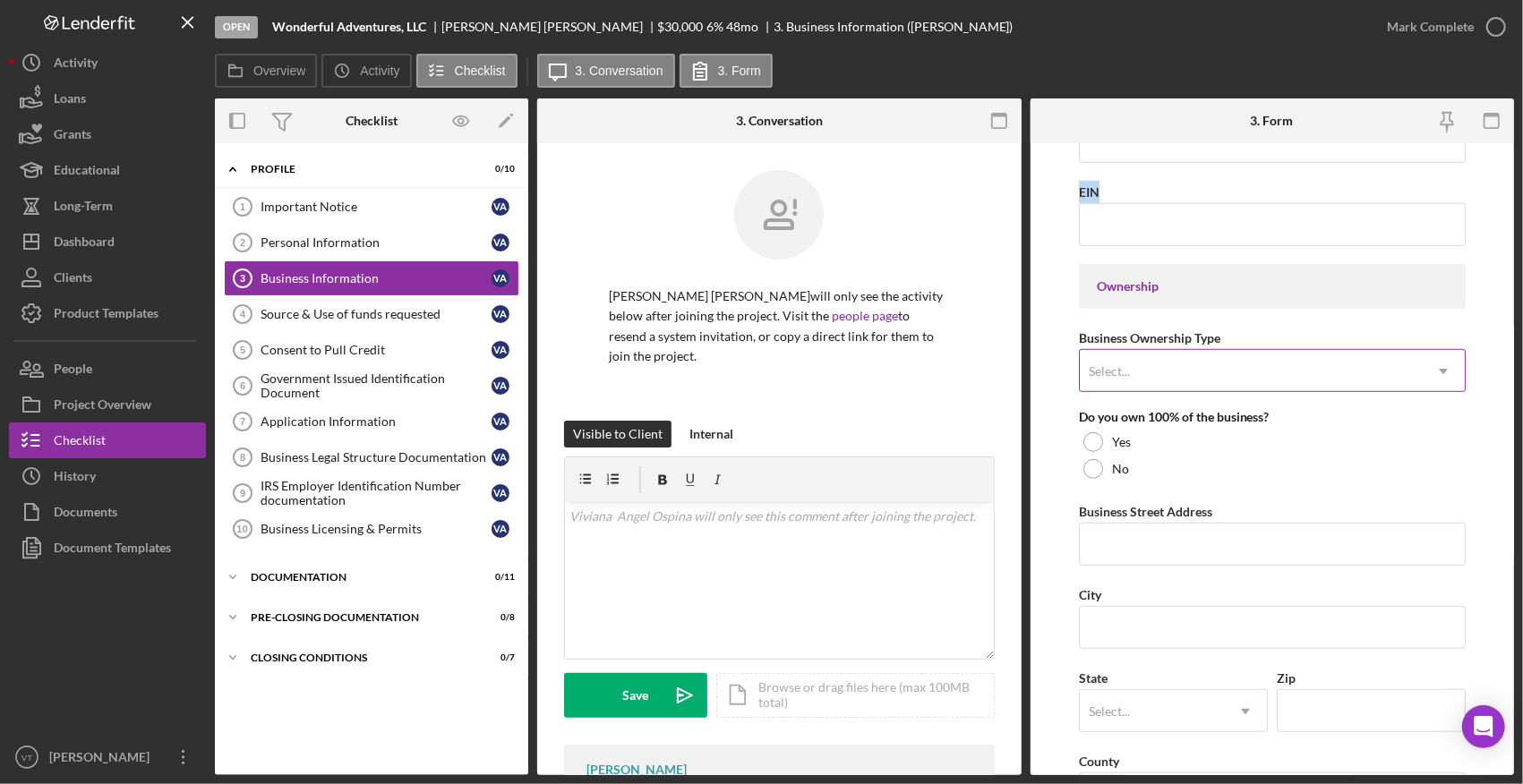
scroll to position [716, 0]
click at [813, 351] on div "Select..." at bounding box center [1251, 370] width 342 height 42
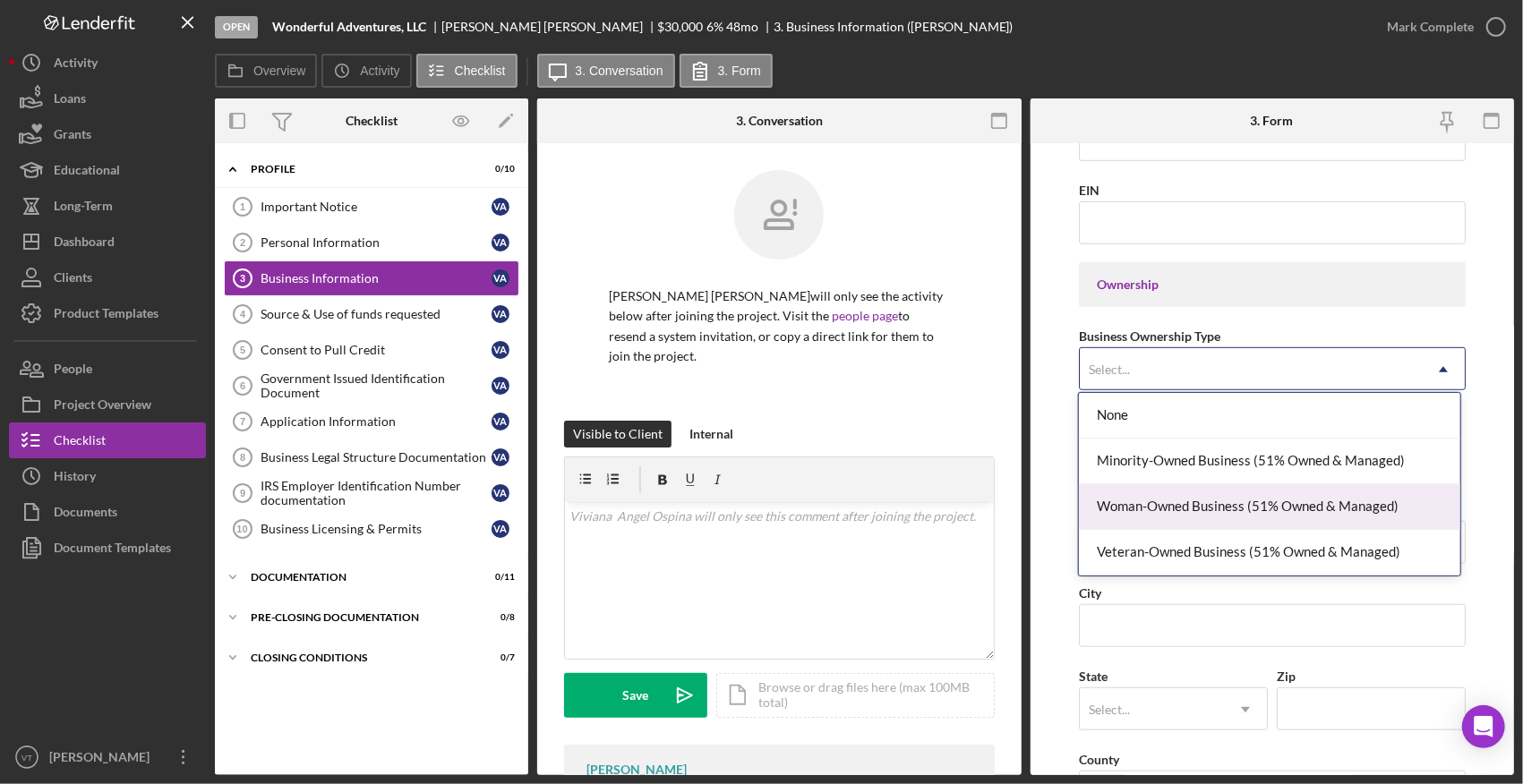
click at [813, 501] on form "Business Name Wonderful Adventures, LLC DBA Business Start Date Legal Structure…" at bounding box center [1272, 458] width 485 height 632
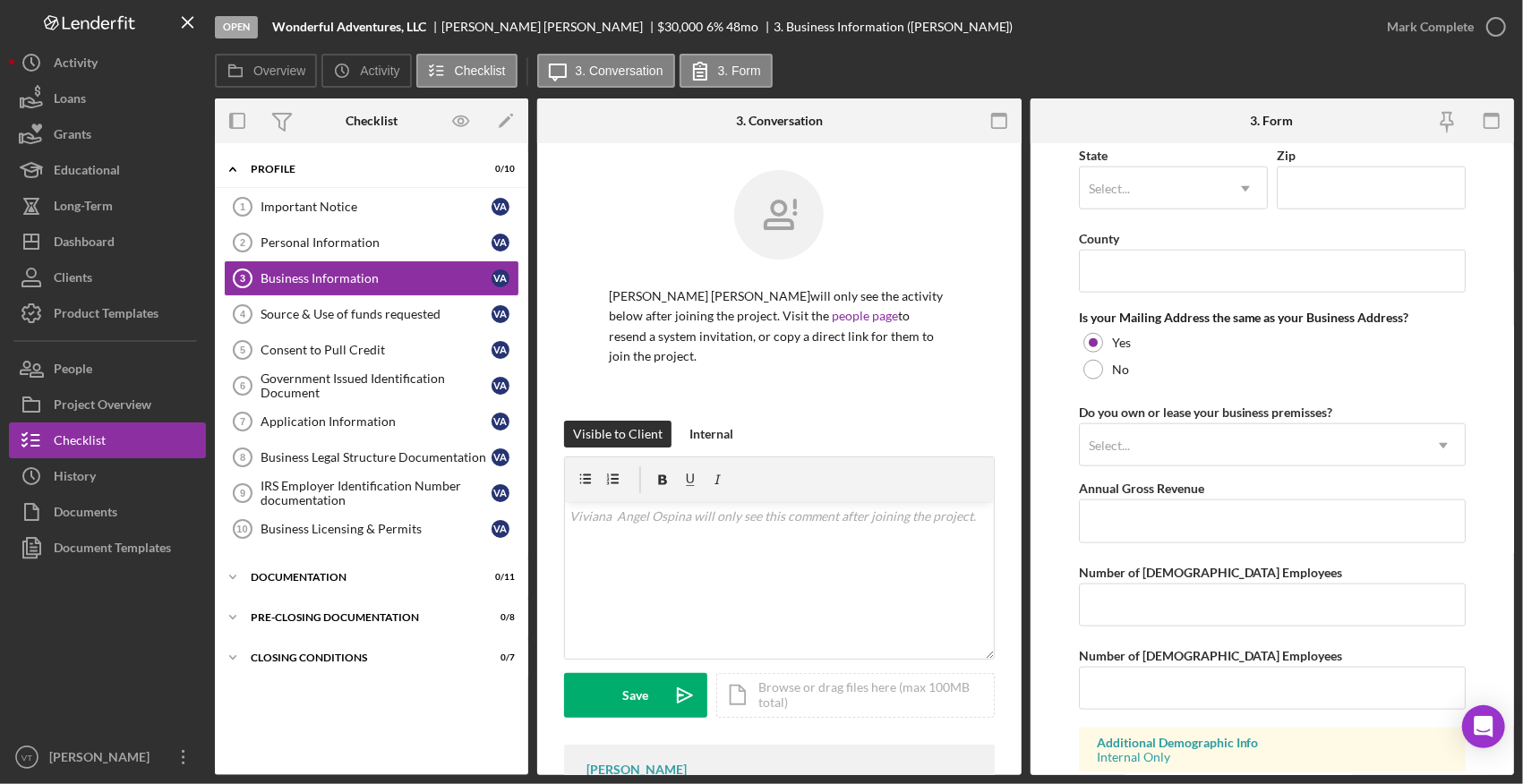
scroll to position [1253, 0]
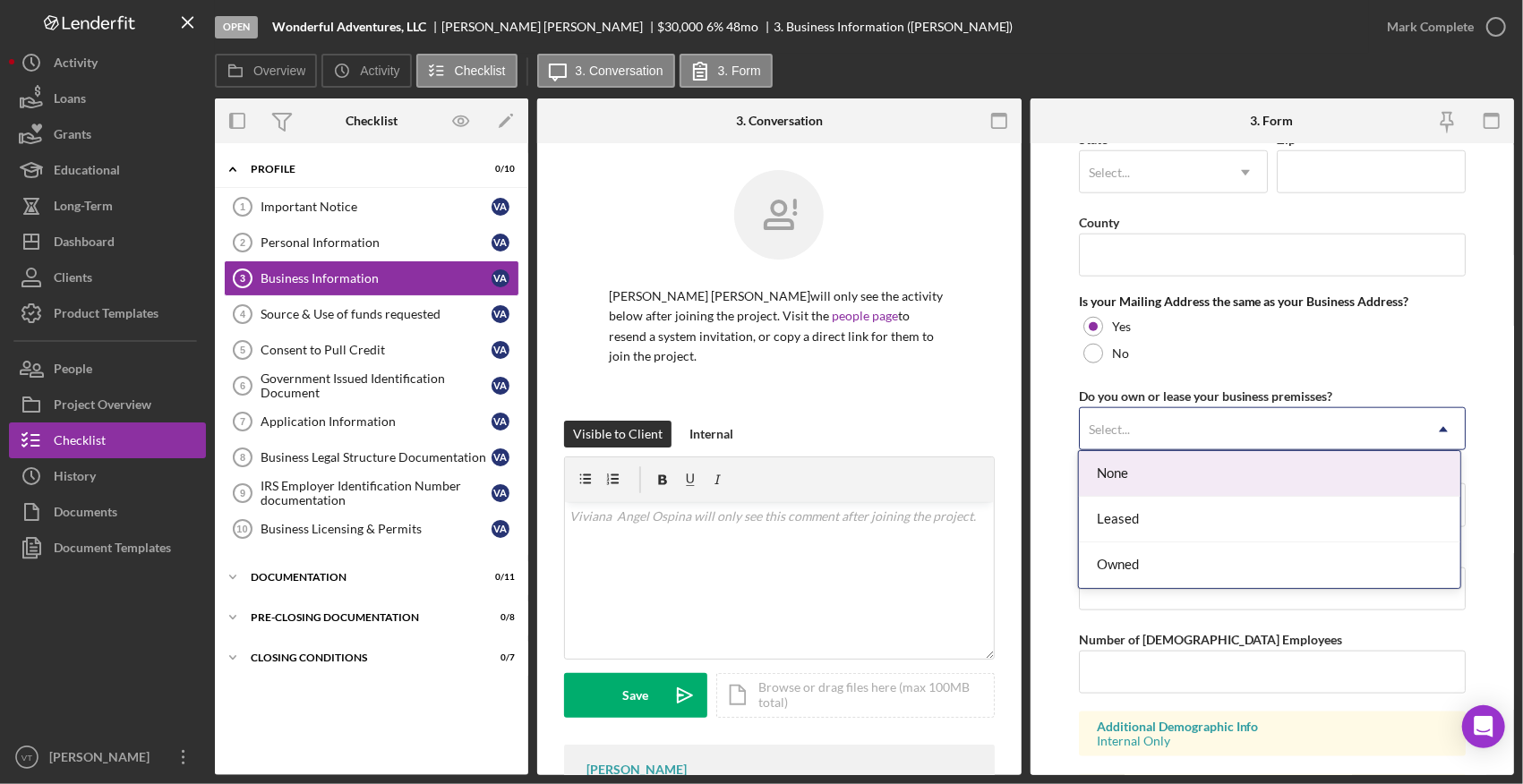
click at [813, 422] on div "Select..." at bounding box center [1110, 430] width 42 height 14
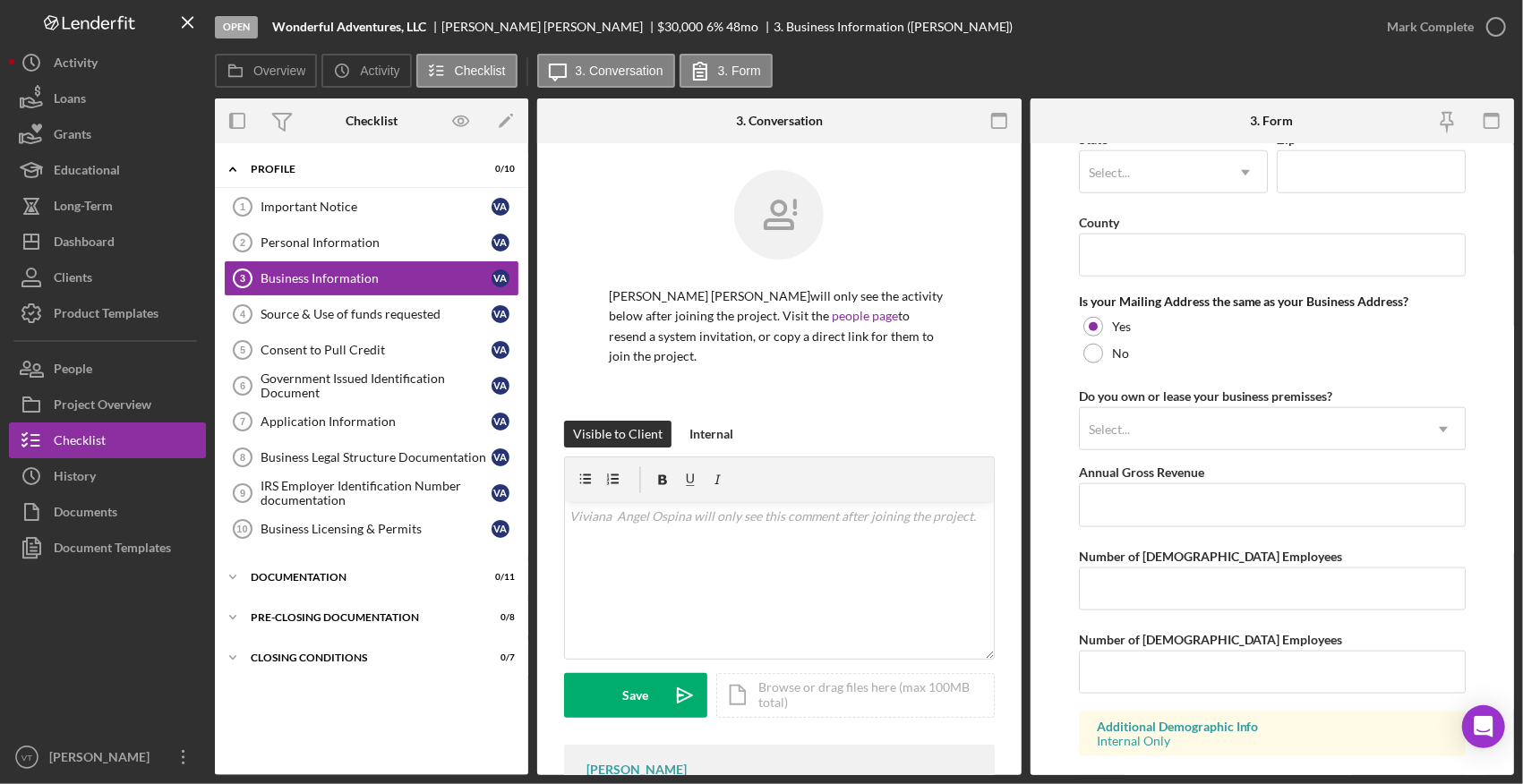
click at [813, 485] on form "Business Name Wonderful Adventures, LLC DBA Business Start Date Legal Structure…" at bounding box center [1272, 458] width 485 height 632
drag, startPoint x: 1085, startPoint y: 463, endPoint x: 1206, endPoint y: 458, distance: 121.1
click at [813, 461] on div "Annual Gross Revenue" at bounding box center [1272, 472] width 387 height 23
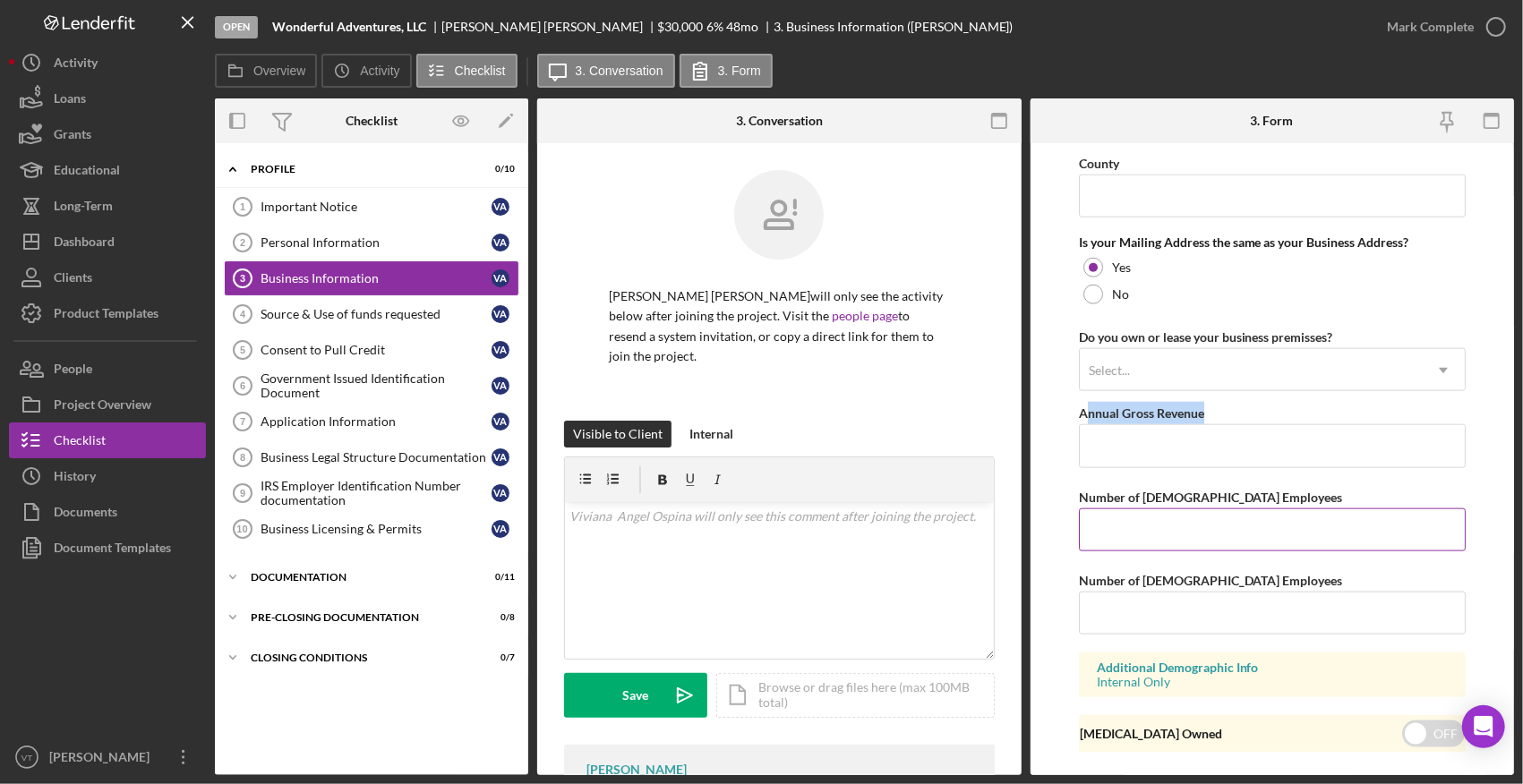
scroll to position [1312, 0]
drag, startPoint x: 1078, startPoint y: 488, endPoint x: 1265, endPoint y: 486, distance: 187.0
click at [813, 486] on div "Number of [DEMOGRAPHIC_DATA] Employees" at bounding box center [1272, 497] width 387 height 23
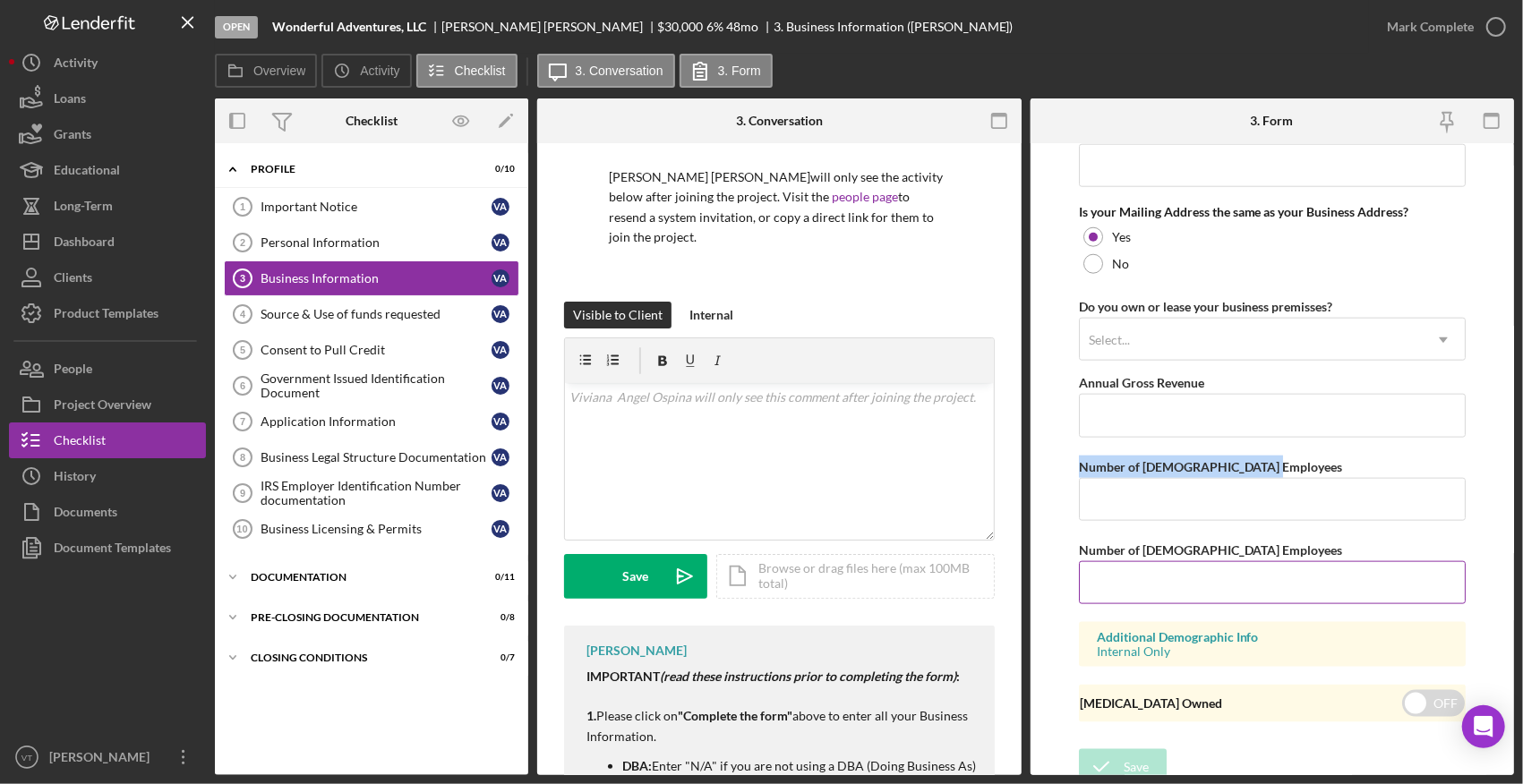
scroll to position [1345, 0]
click at [813, 488] on input "Number of [DEMOGRAPHIC_DATA] Employees" at bounding box center [1272, 498] width 387 height 43
click at [813, 347] on form "Business Name Wonderful Adventures, LLC DBA Business Start Date Legal Structure…" at bounding box center [1272, 458] width 485 height 632
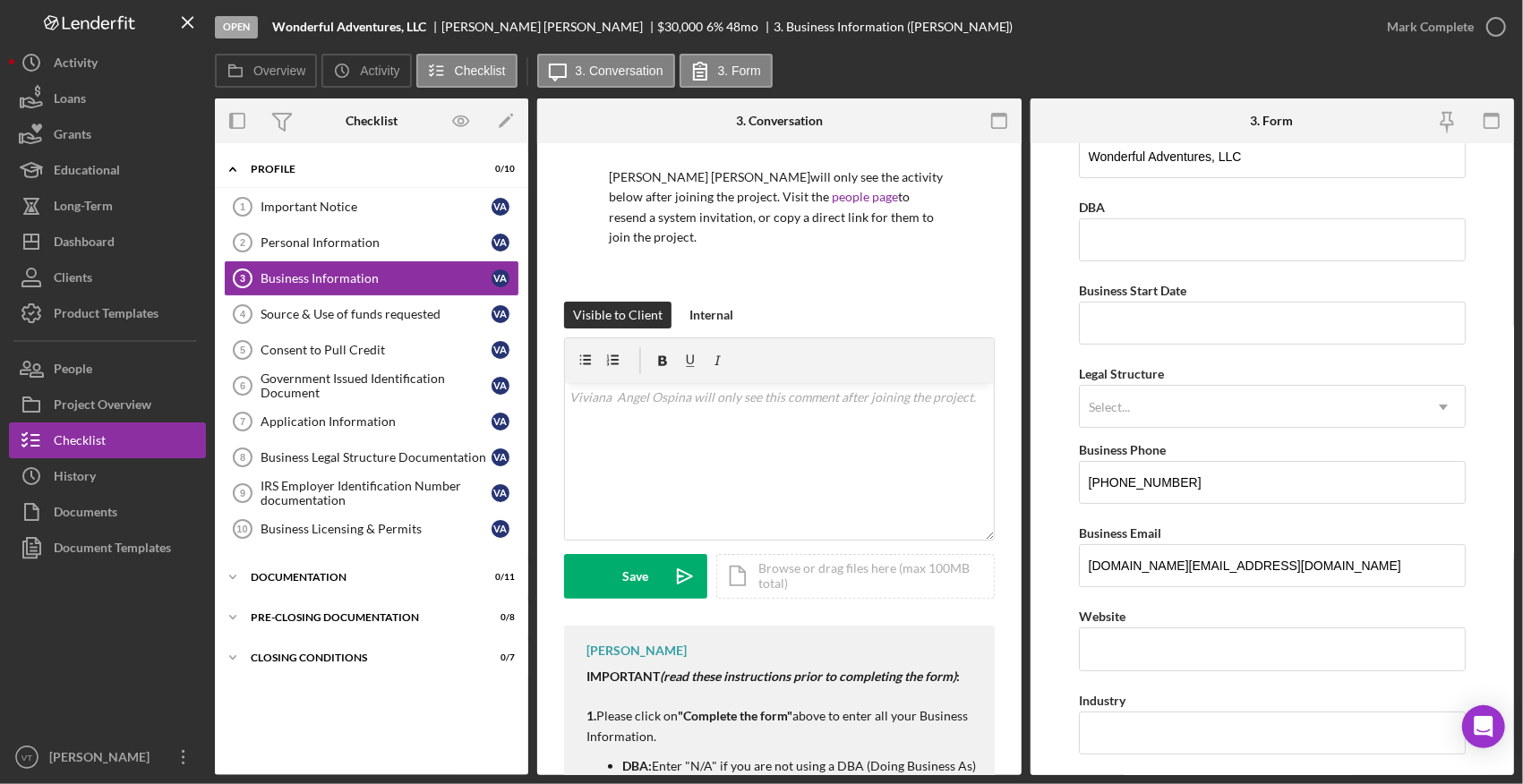
scroll to position [0, 0]
